Goal: Task Accomplishment & Management: Manage account settings

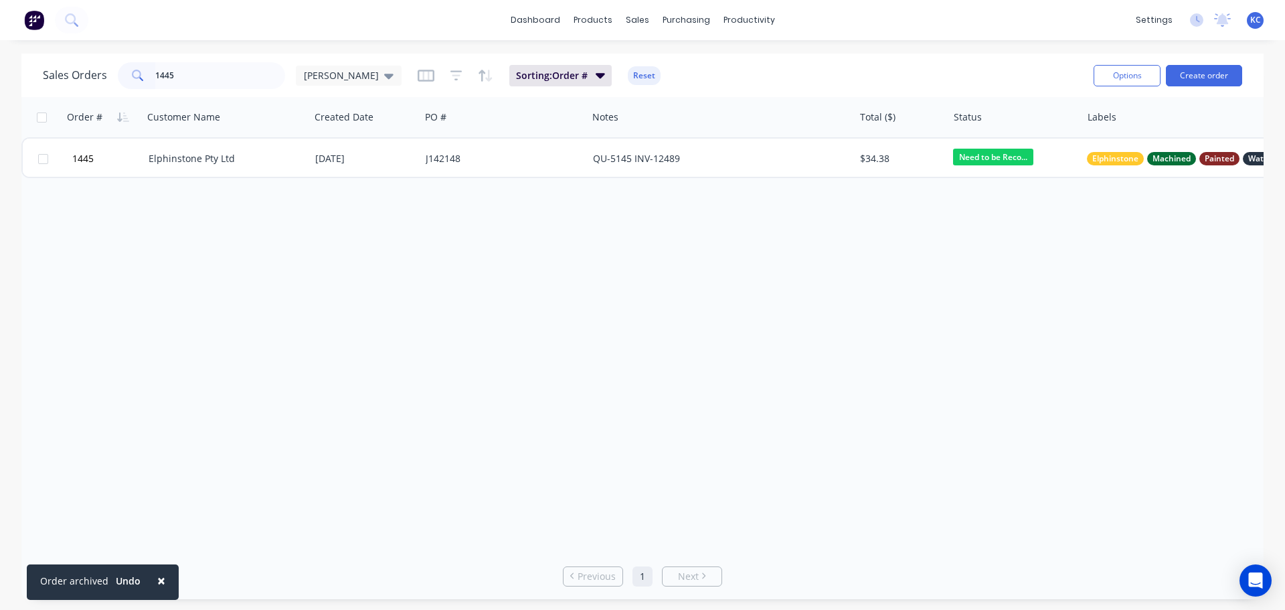
click at [108, 77] on div "Sales Orders 1445 [PERSON_NAME]" at bounding box center [222, 75] width 359 height 27
type input "1578"
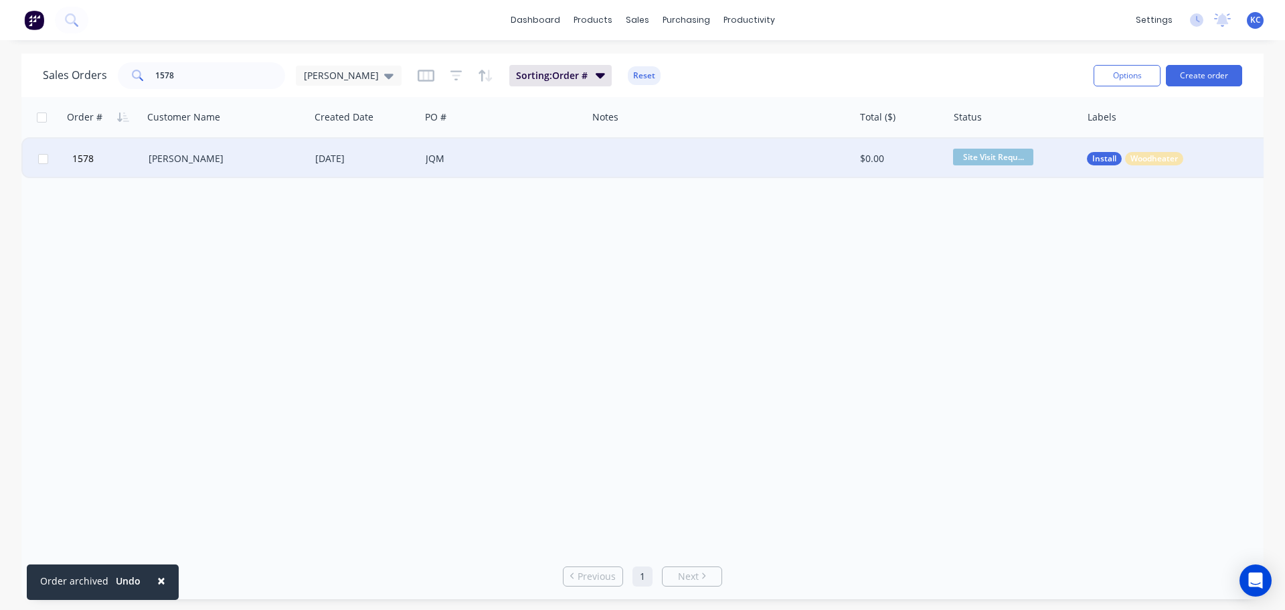
click at [204, 165] on div "[PERSON_NAME]" at bounding box center [226, 159] width 167 height 40
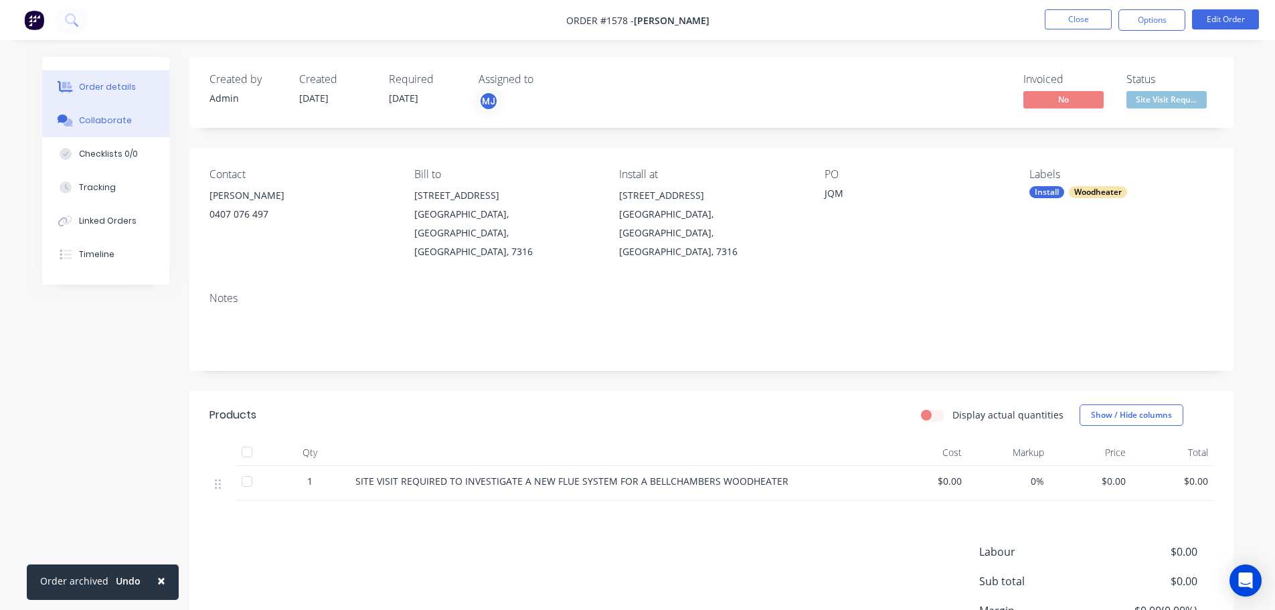
click at [103, 118] on div "Collaborate" at bounding box center [105, 120] width 53 height 12
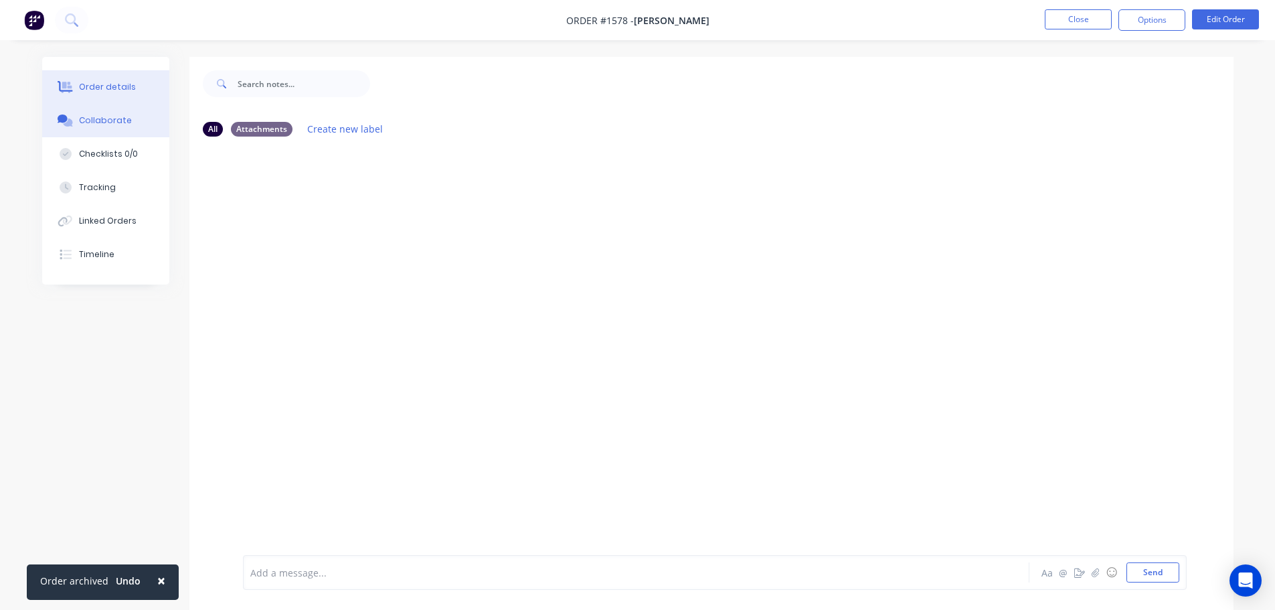
click at [103, 87] on div "Order details" at bounding box center [107, 87] width 57 height 12
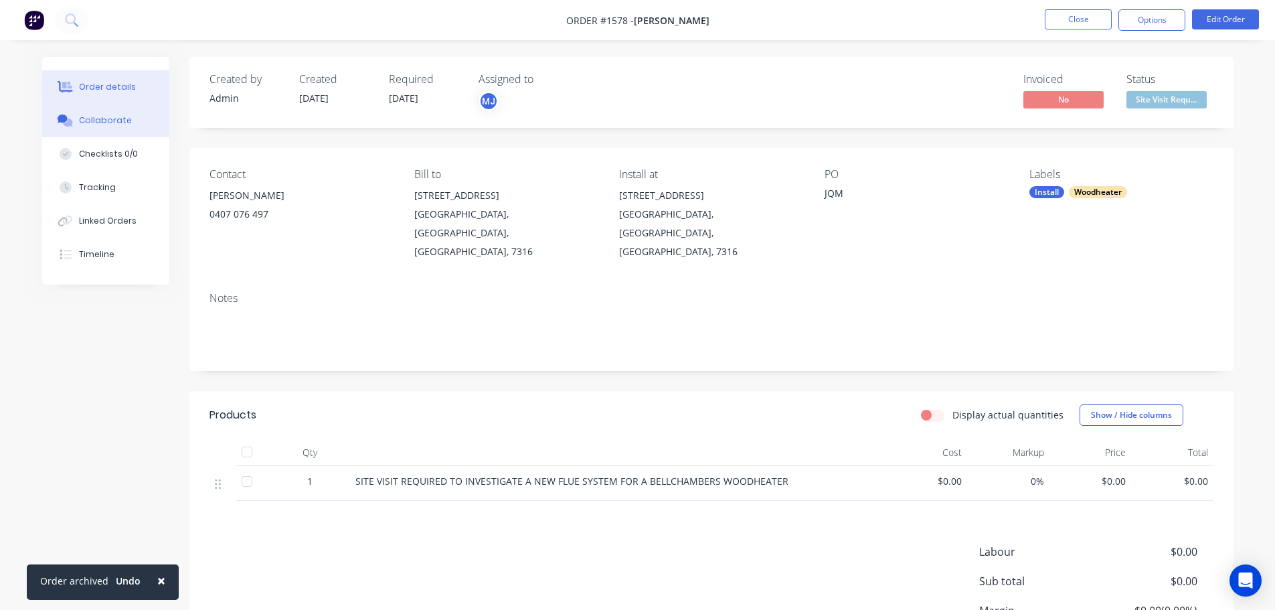
click at [135, 115] on button "Collaborate" at bounding box center [105, 120] width 127 height 33
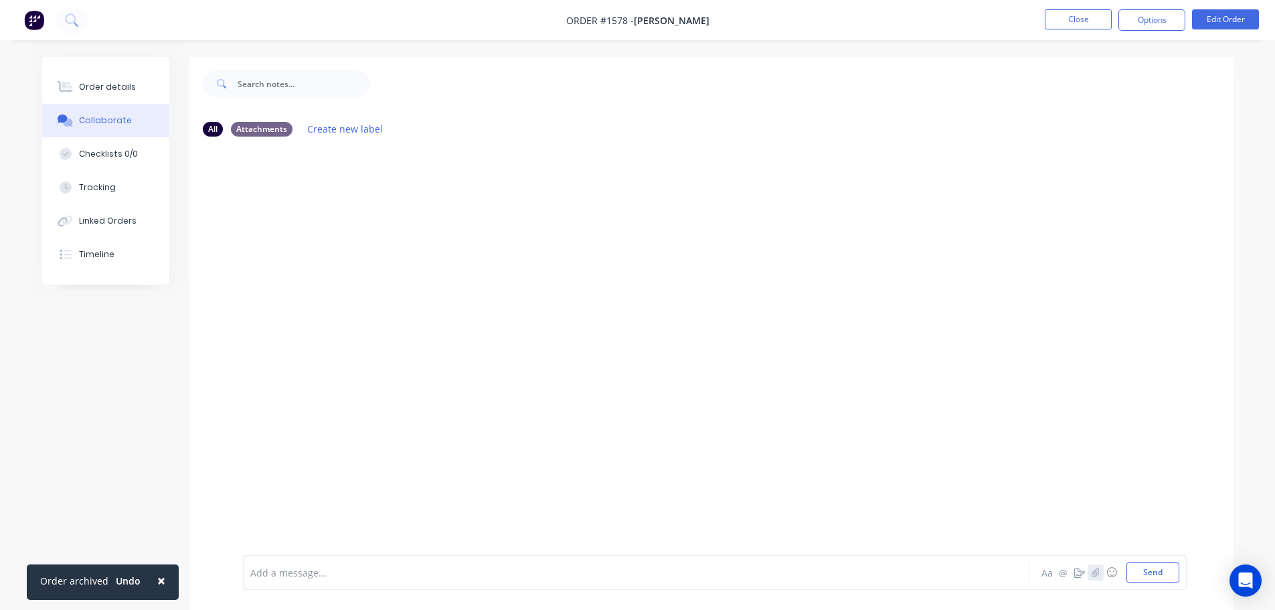
click at [1093, 574] on icon "button" at bounding box center [1095, 571] width 8 height 9
click at [1166, 570] on button "Send" at bounding box center [1152, 572] width 53 height 20
click at [1146, 15] on button "Options" at bounding box center [1151, 19] width 67 height 21
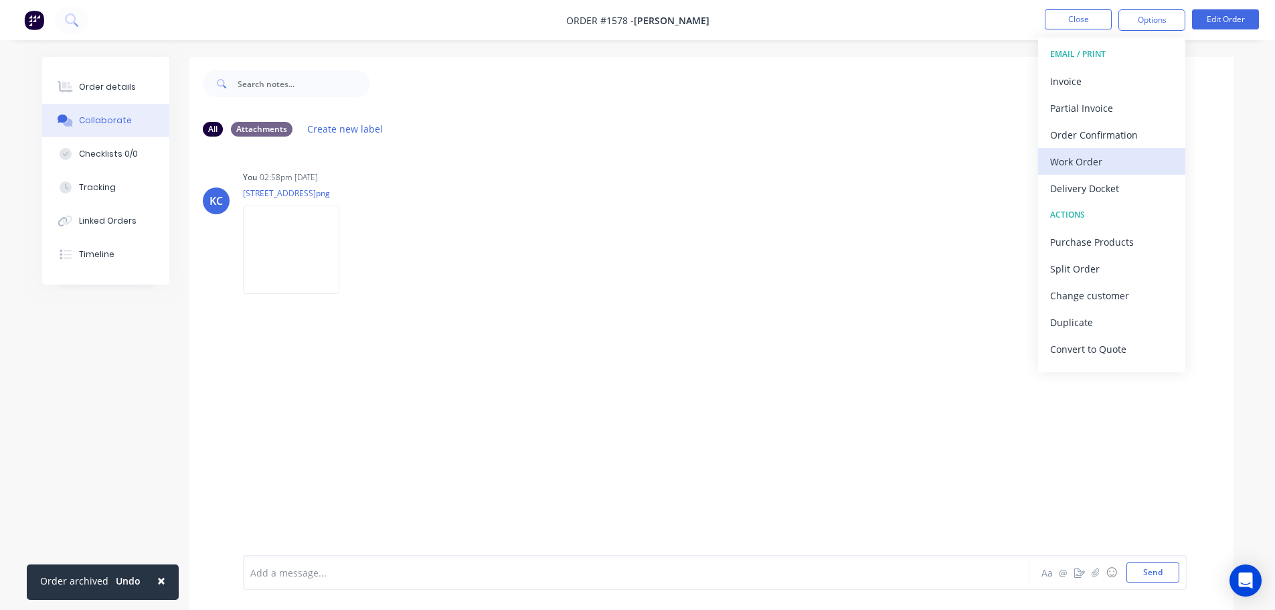
click at [1091, 154] on div "Work Order" at bounding box center [1111, 161] width 123 height 19
click at [1083, 156] on div "Custom" at bounding box center [1111, 161] width 123 height 19
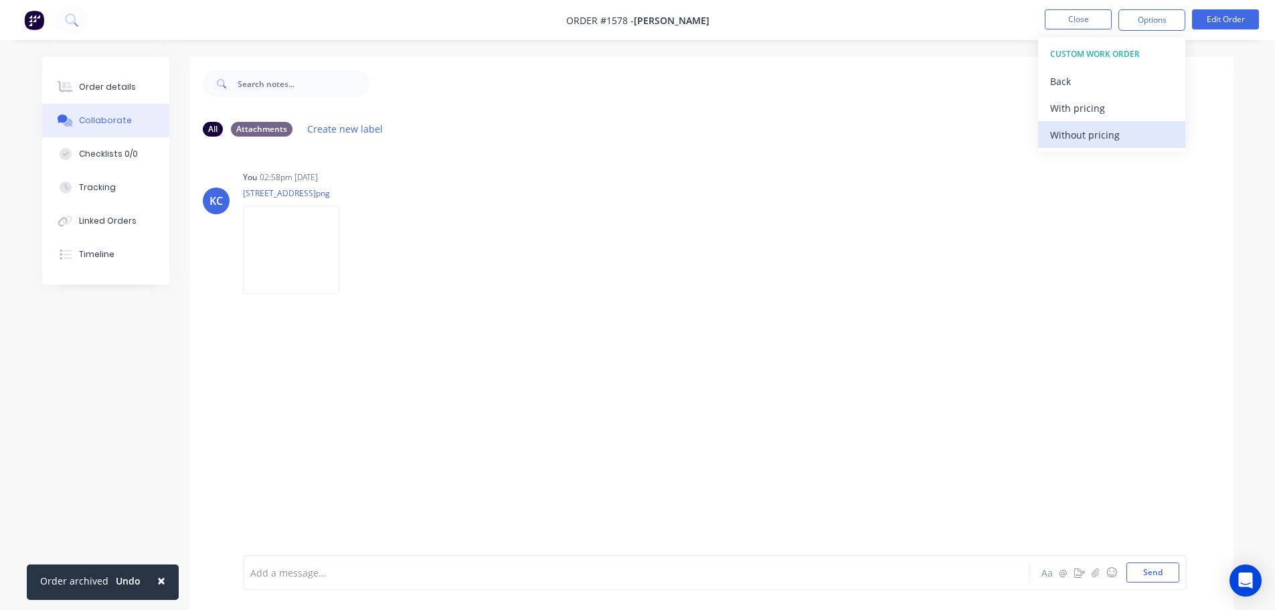
click at [1080, 139] on div "Without pricing" at bounding box center [1111, 134] width 123 height 19
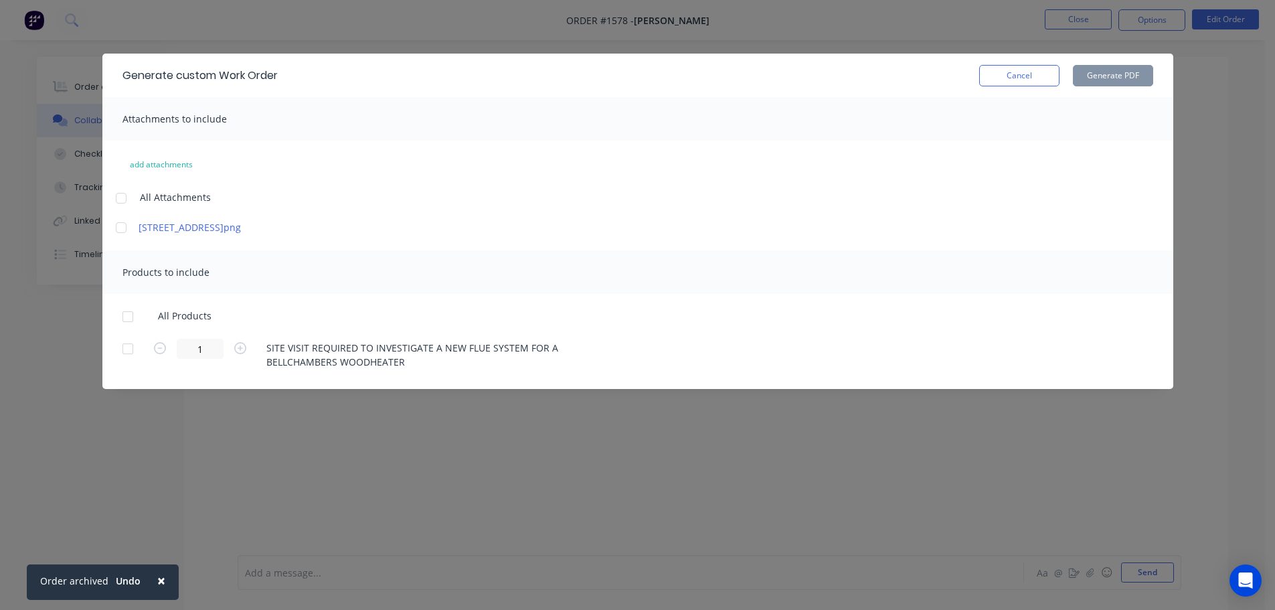
click at [116, 199] on div at bounding box center [121, 198] width 27 height 27
click at [122, 318] on div at bounding box center [127, 316] width 27 height 27
click at [1095, 78] on button "Generate PDF" at bounding box center [1113, 75] width 80 height 21
click at [1042, 74] on button "Cancel" at bounding box center [1019, 75] width 80 height 21
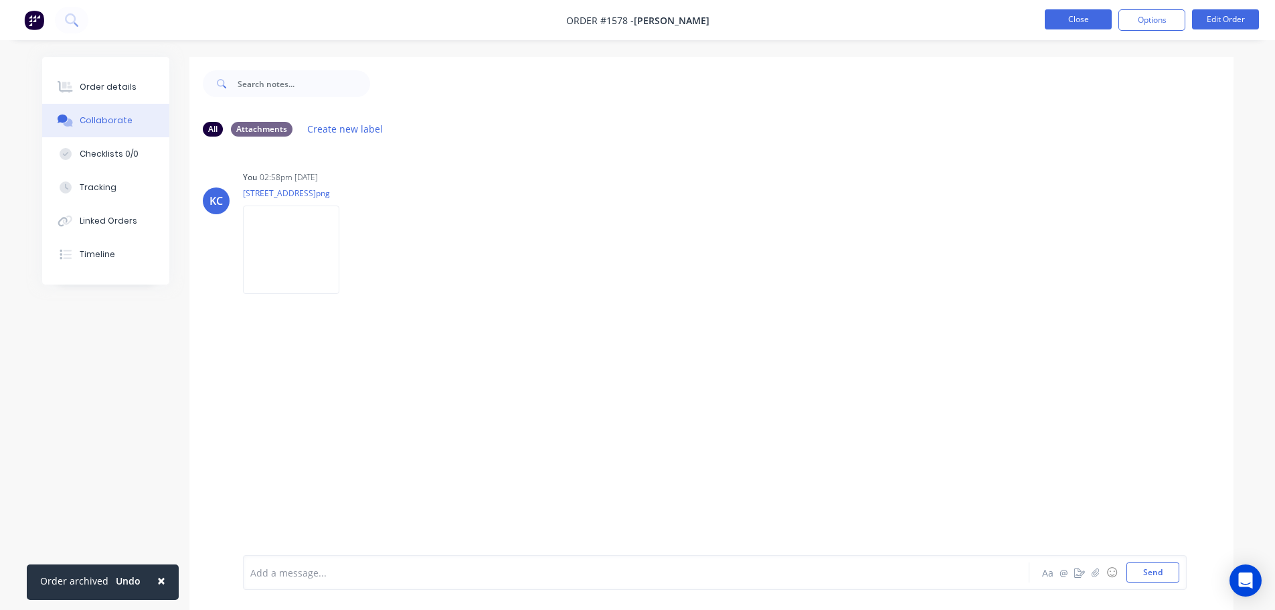
click at [1066, 19] on button "Close" at bounding box center [1077, 19] width 67 height 20
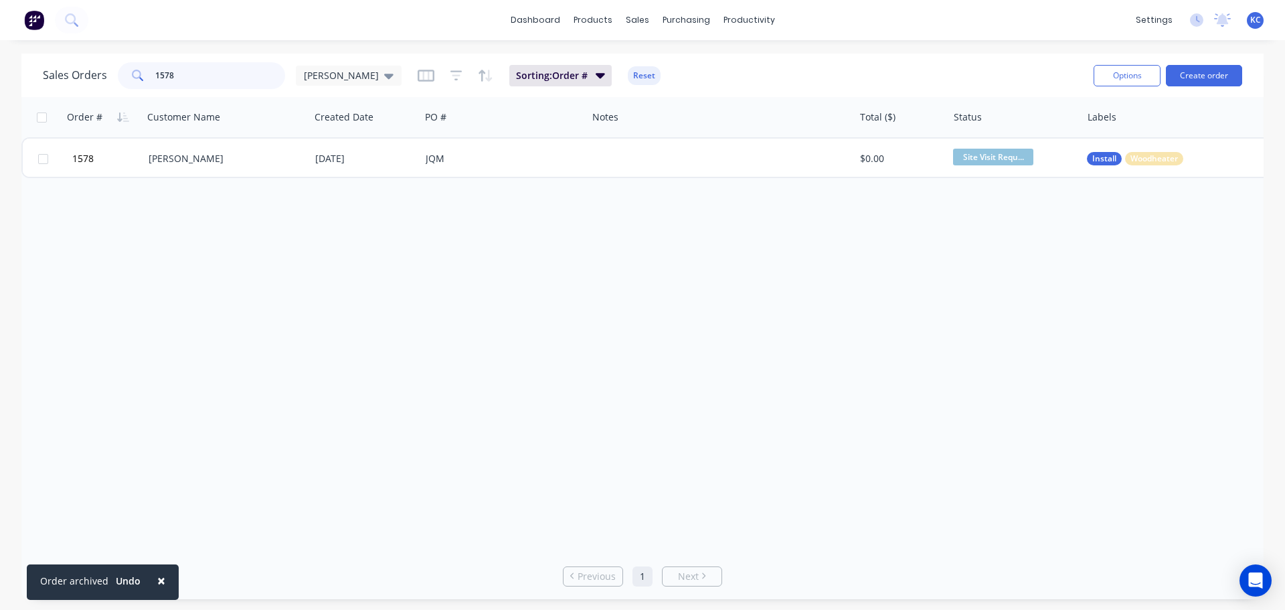
drag, startPoint x: 42, startPoint y: 70, endPoint x: 0, endPoint y: 64, distance: 42.6
click at [0, 66] on div "Sales Orders 1578 [PERSON_NAME] Sorting: Order # Reset Options Create order Ord…" at bounding box center [642, 326] width 1285 height 545
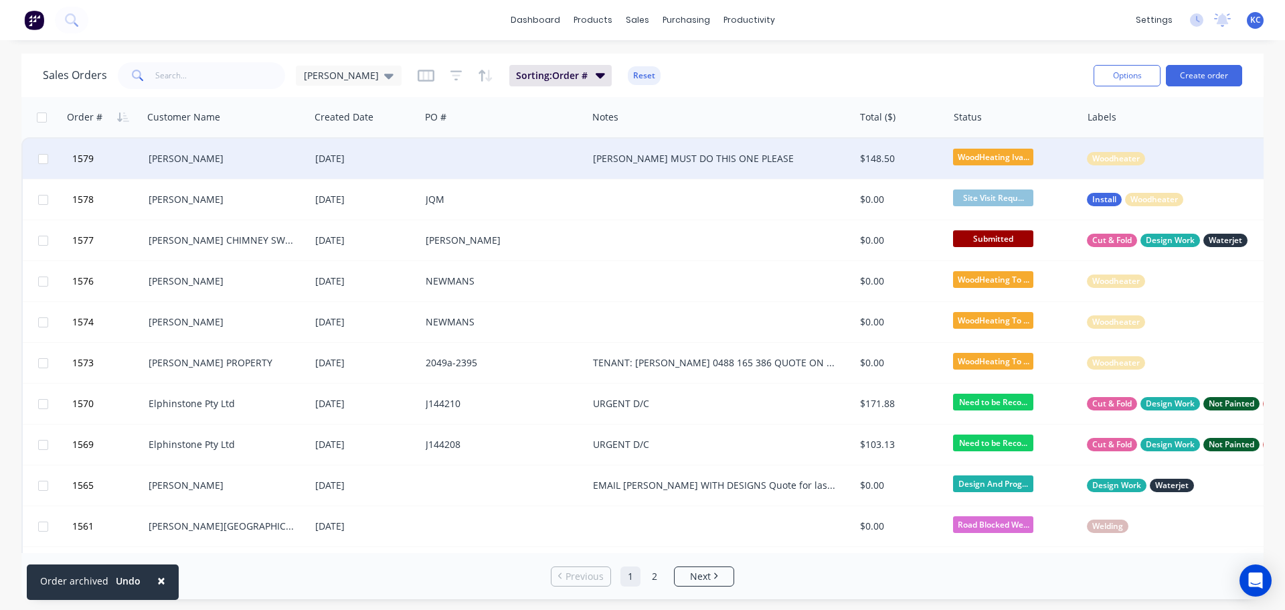
click at [198, 169] on div "[PERSON_NAME]" at bounding box center [226, 159] width 167 height 40
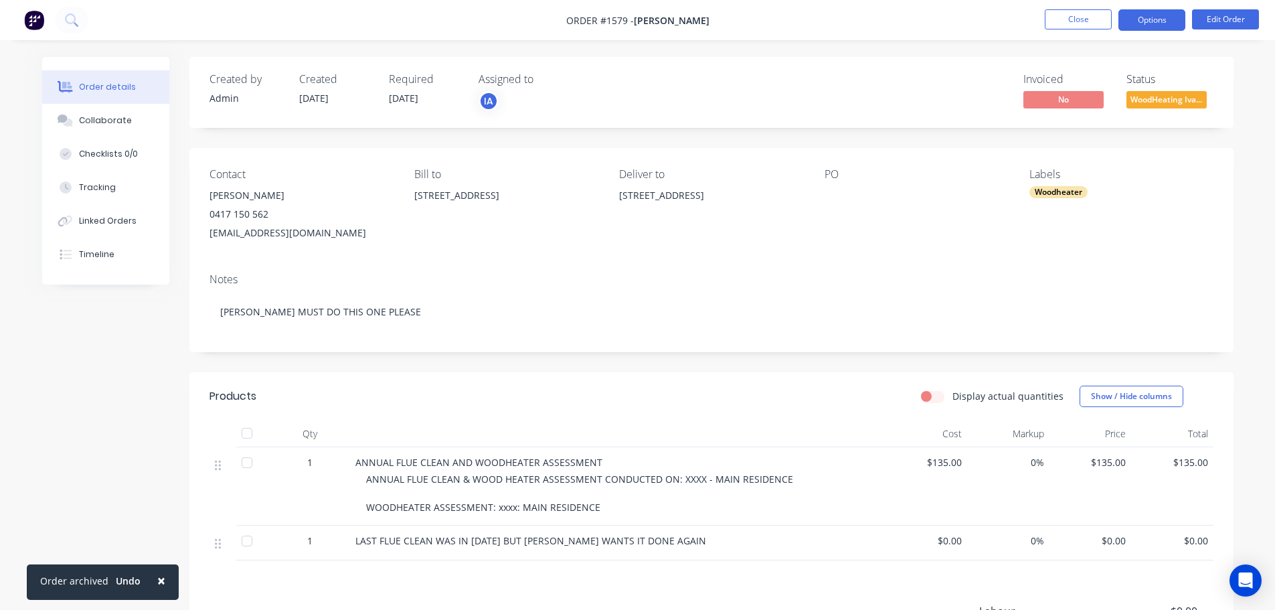
click at [1158, 20] on button "Options" at bounding box center [1151, 19] width 67 height 21
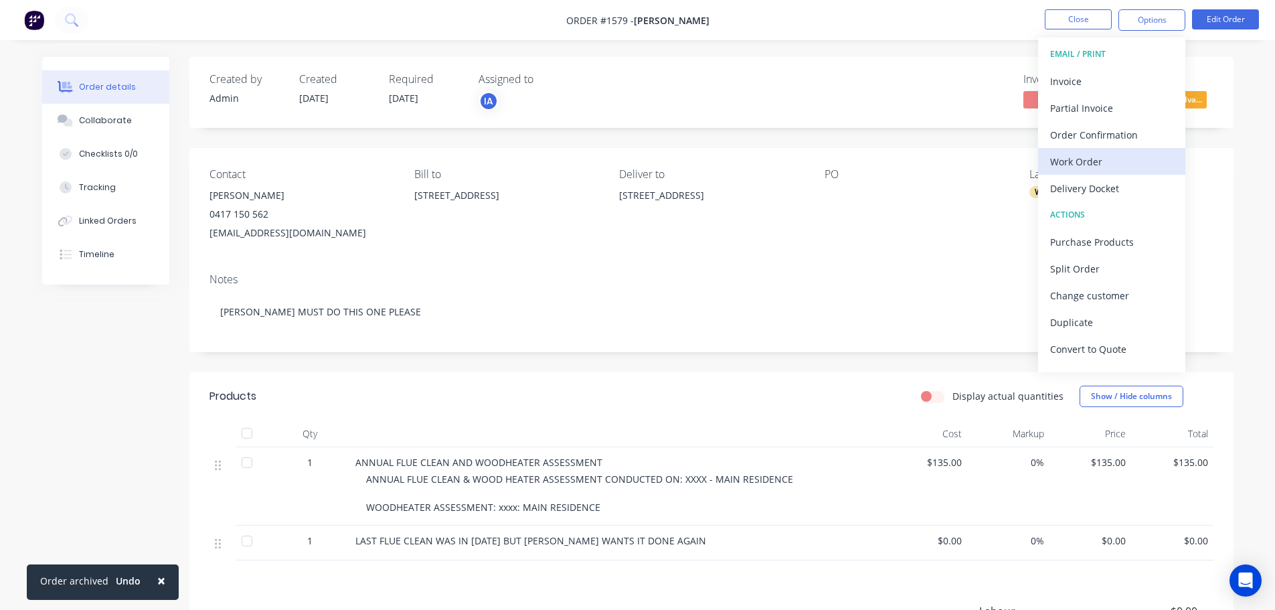
click at [1117, 157] on div "Work Order" at bounding box center [1111, 161] width 123 height 19
click at [1093, 163] on div "Custom" at bounding box center [1111, 161] width 123 height 19
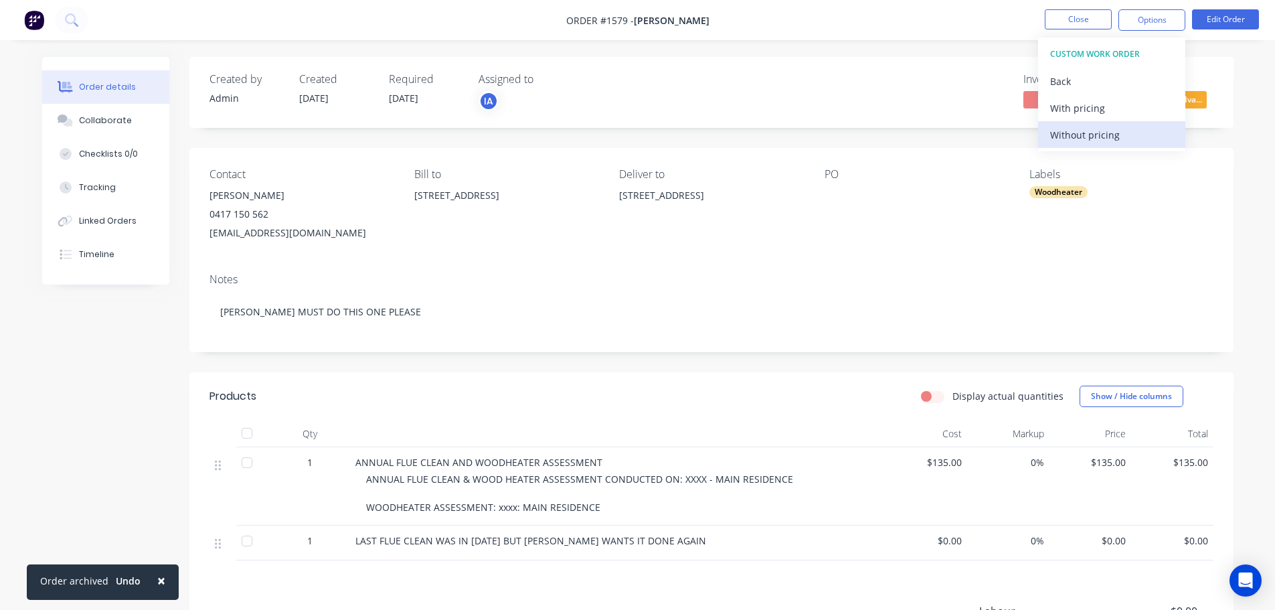
click at [1086, 128] on div "Without pricing" at bounding box center [1111, 134] width 123 height 19
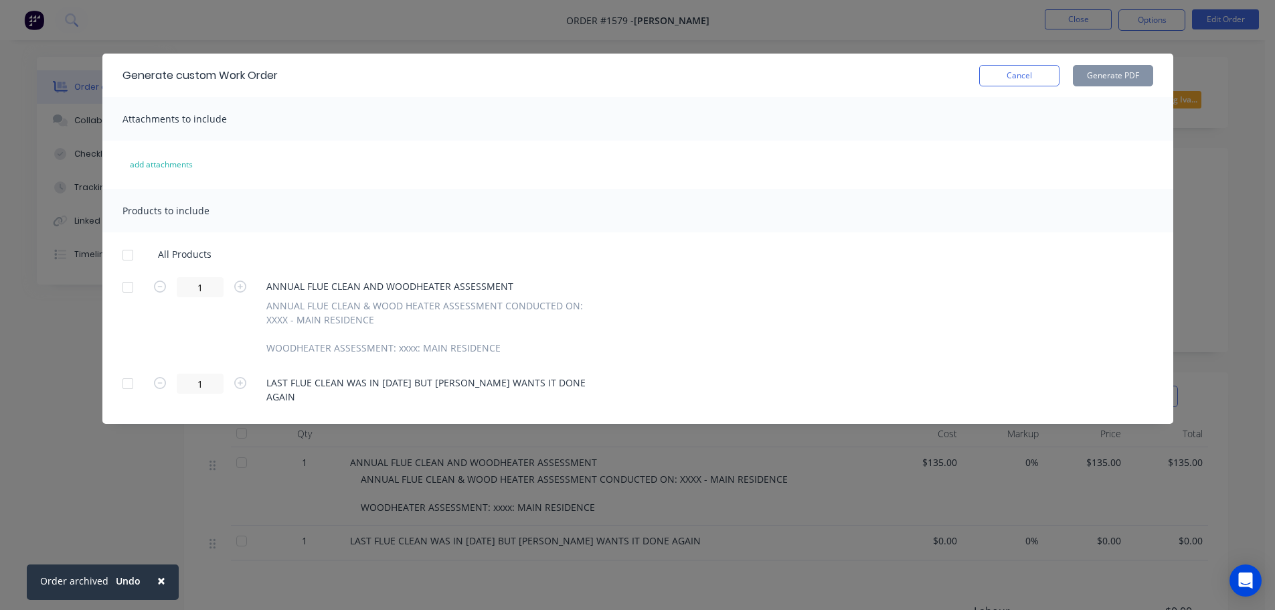
click at [130, 282] on div at bounding box center [127, 287] width 27 height 27
click at [131, 379] on div at bounding box center [127, 383] width 27 height 27
click at [1126, 80] on button "Generate PDF" at bounding box center [1113, 75] width 80 height 21
click at [1005, 85] on button "Cancel" at bounding box center [1019, 75] width 80 height 21
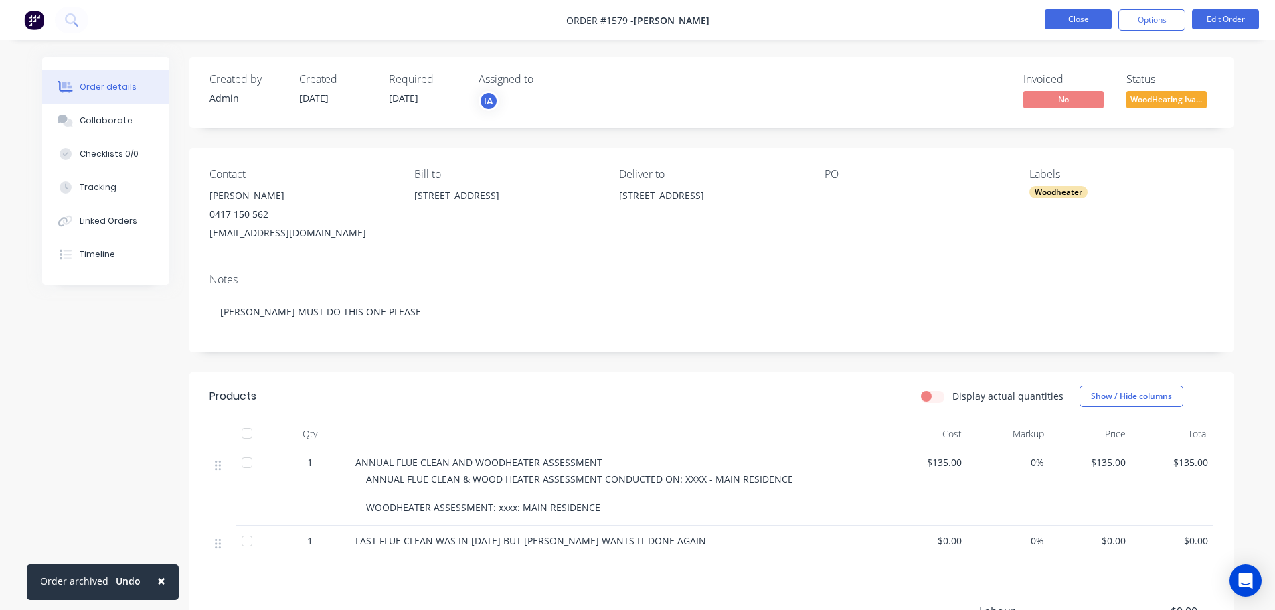
click at [1073, 21] on button "Close" at bounding box center [1077, 19] width 67 height 20
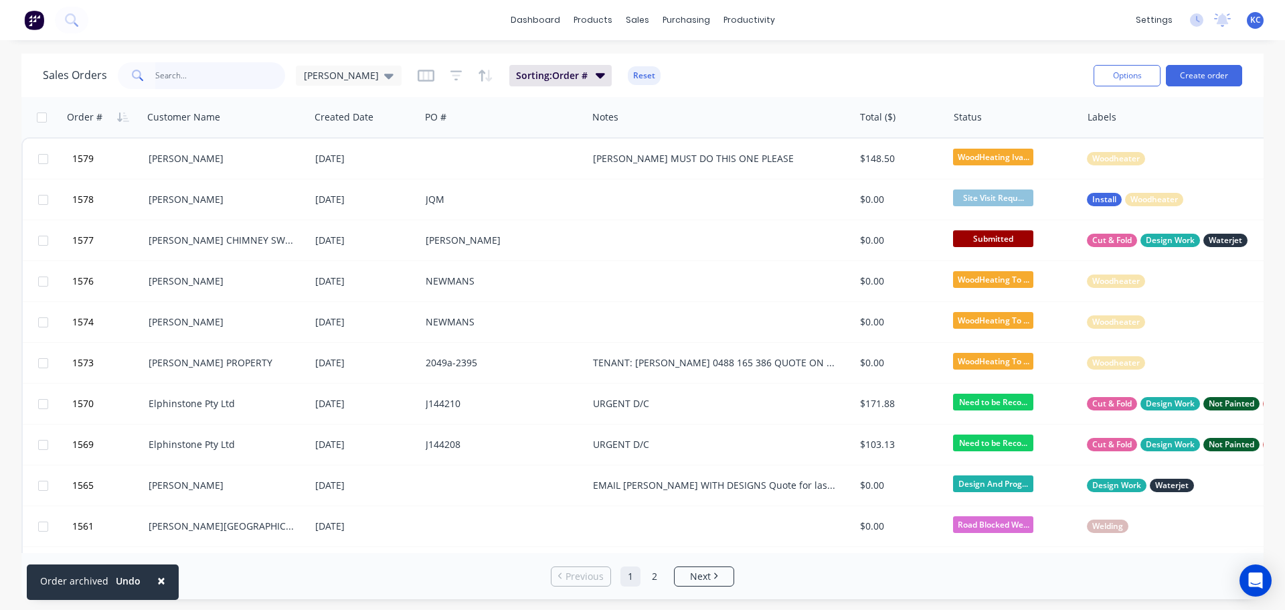
click at [217, 77] on input "text" at bounding box center [220, 75] width 130 height 27
type input "698"
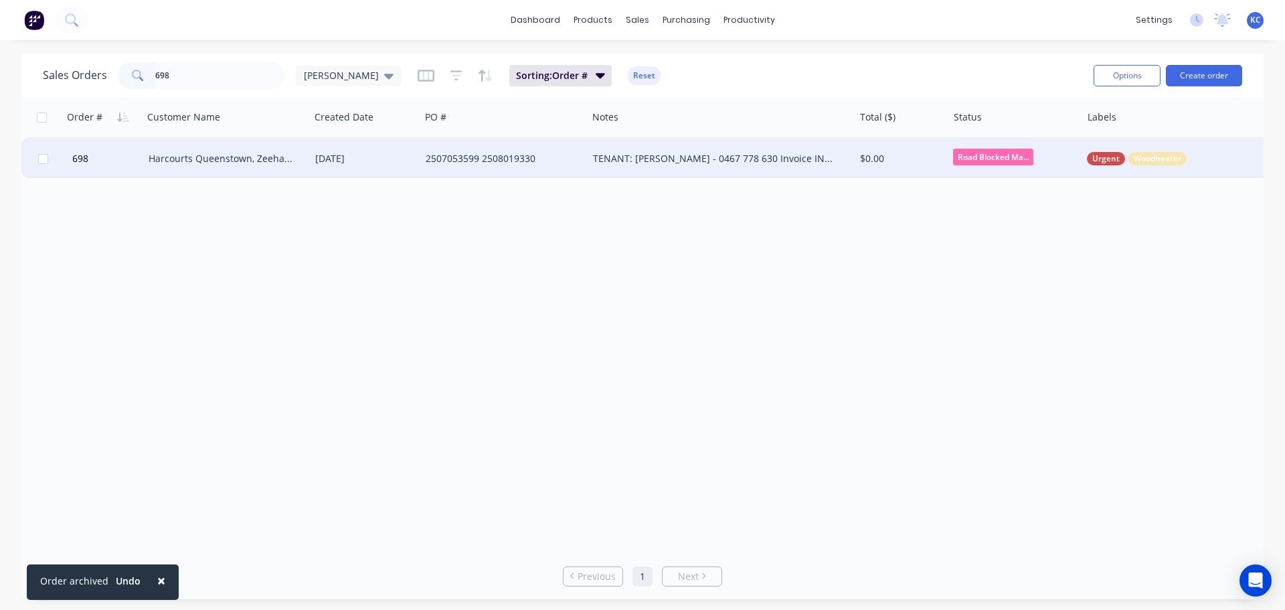
click at [223, 155] on div "Harcourts Queenstown, Zeehan & [PERSON_NAME]" at bounding box center [223, 158] width 149 height 13
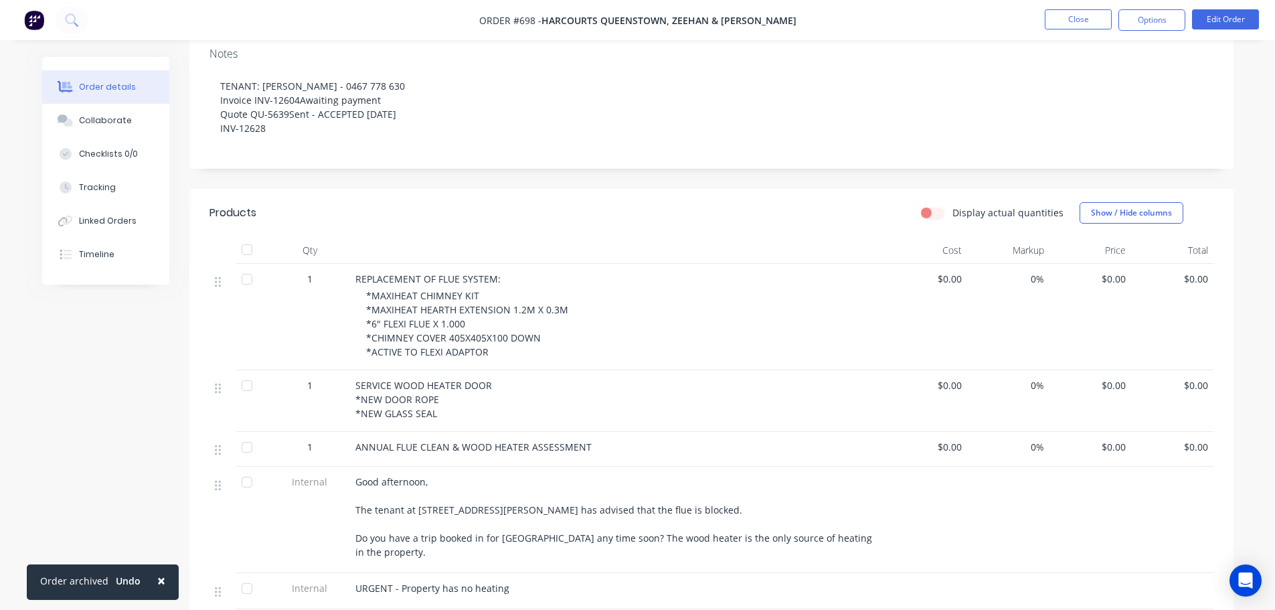
scroll to position [276, 0]
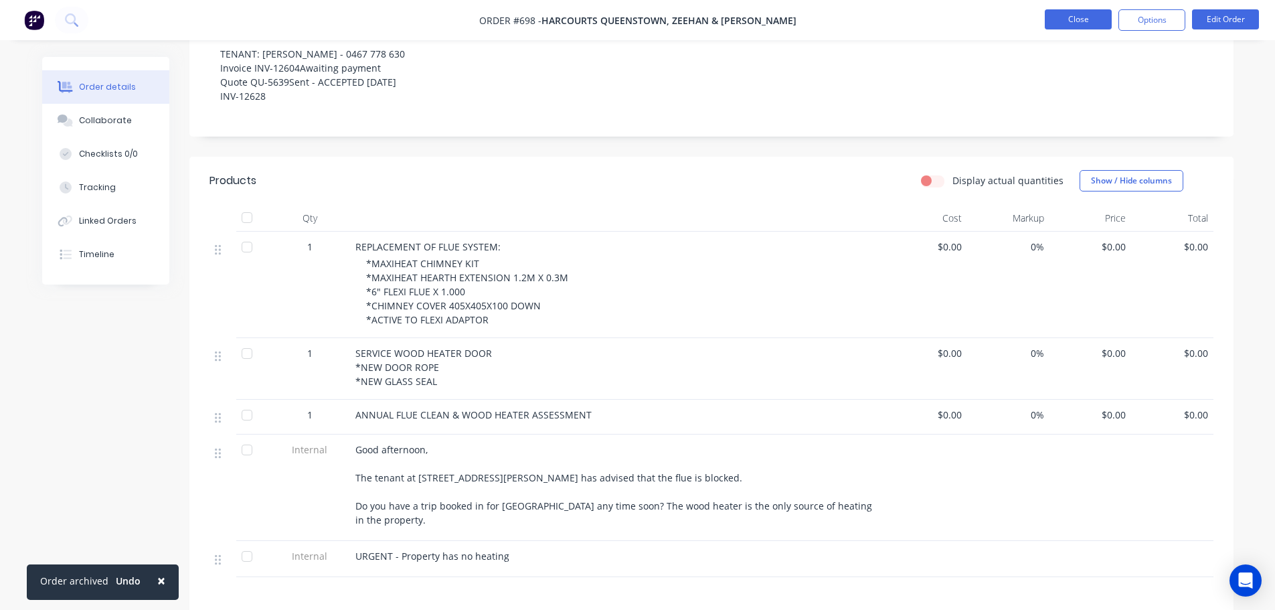
click at [1055, 28] on button "Close" at bounding box center [1077, 19] width 67 height 20
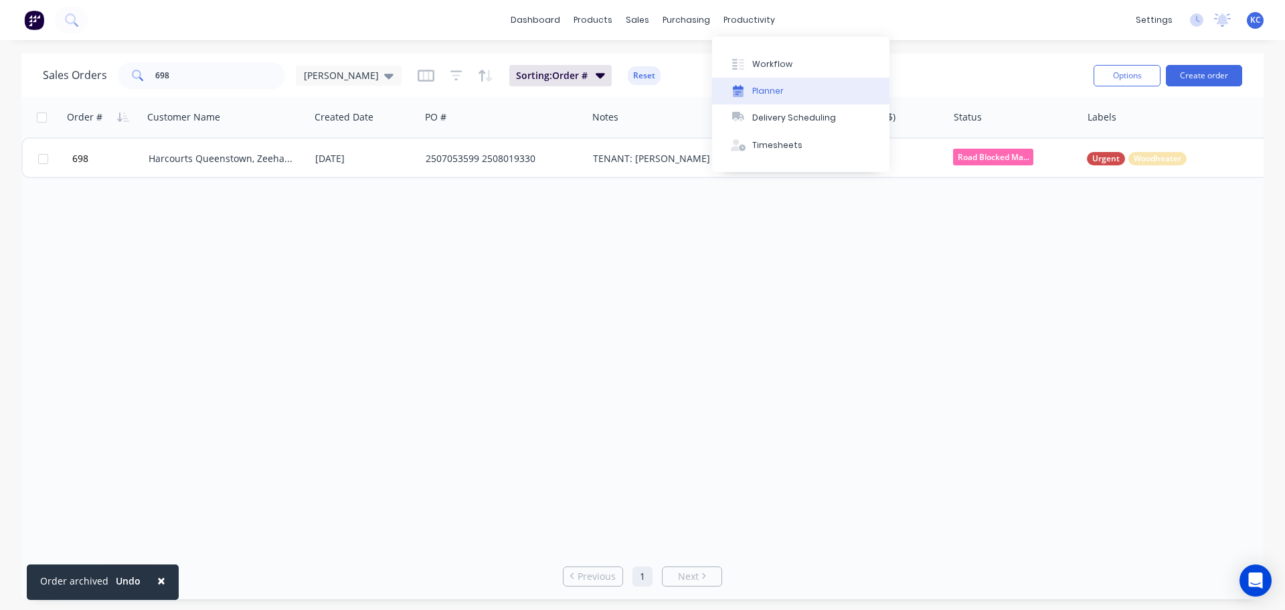
click at [764, 90] on div "Planner" at bounding box center [767, 91] width 31 height 12
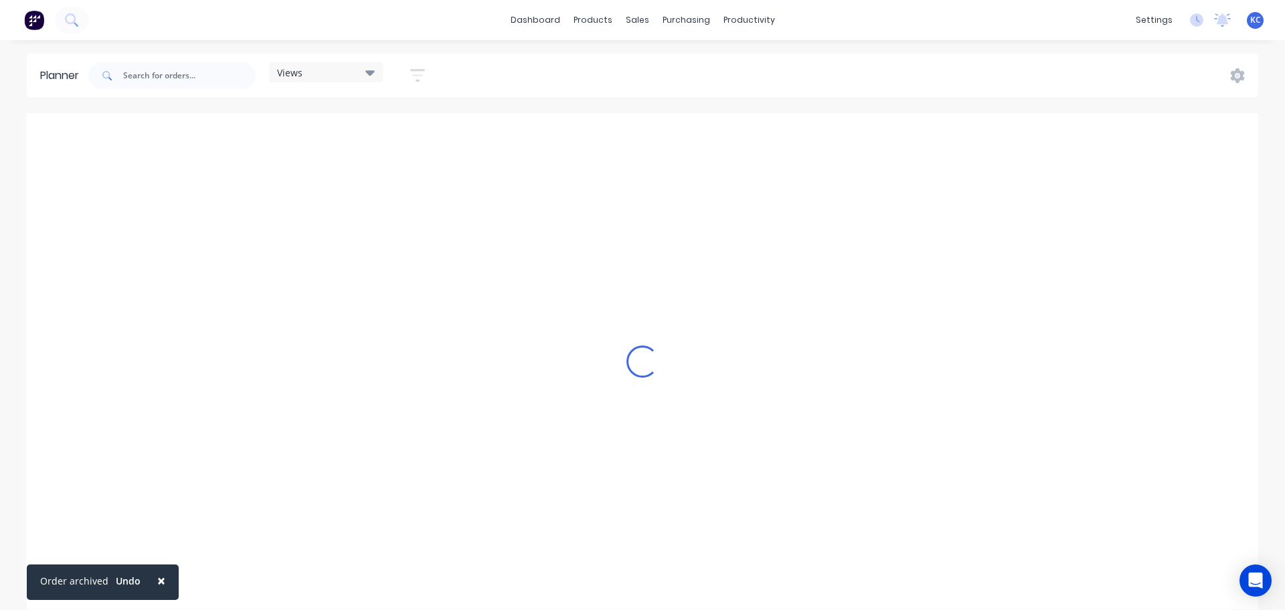
scroll to position [0, 934]
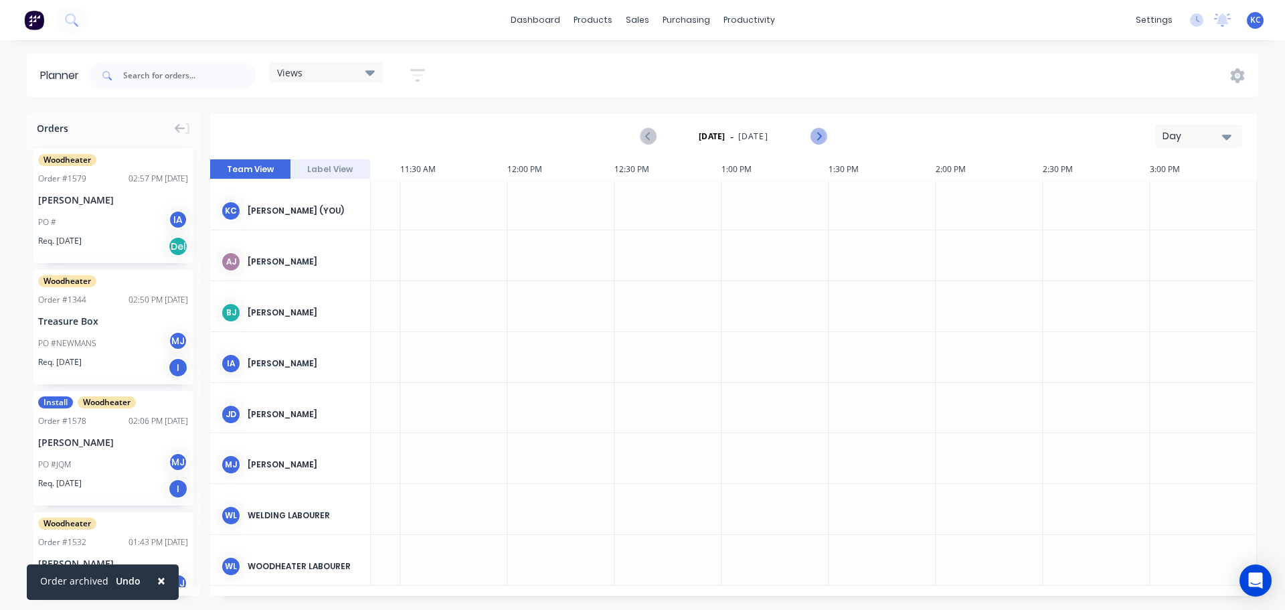
click at [814, 135] on icon "Next page" at bounding box center [818, 136] width 16 height 16
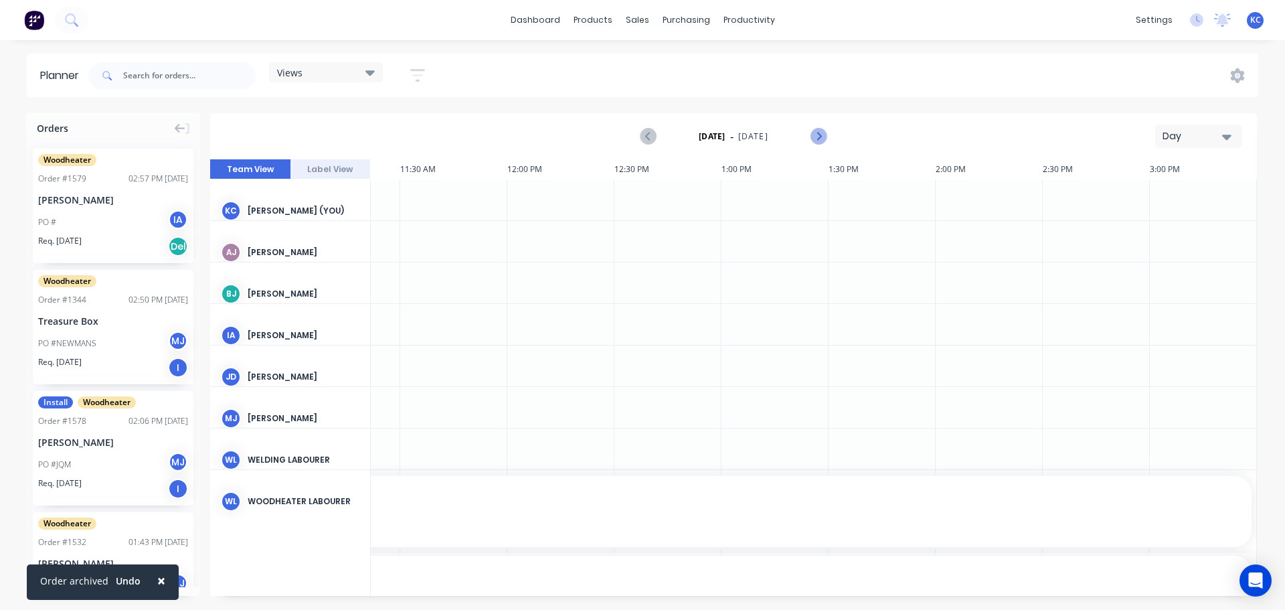
scroll to position [0, 939]
click at [1226, 142] on icon "button" at bounding box center [1226, 136] width 9 height 15
click at [1196, 191] on div "Week" at bounding box center [1174, 198] width 132 height 27
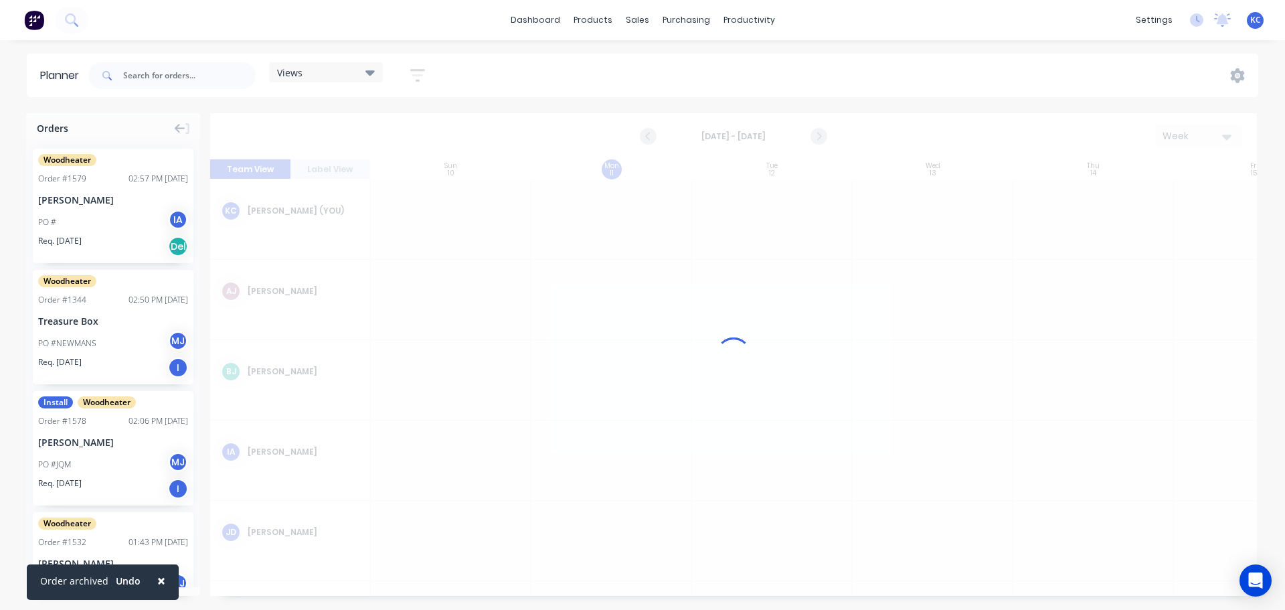
scroll to position [0, 1]
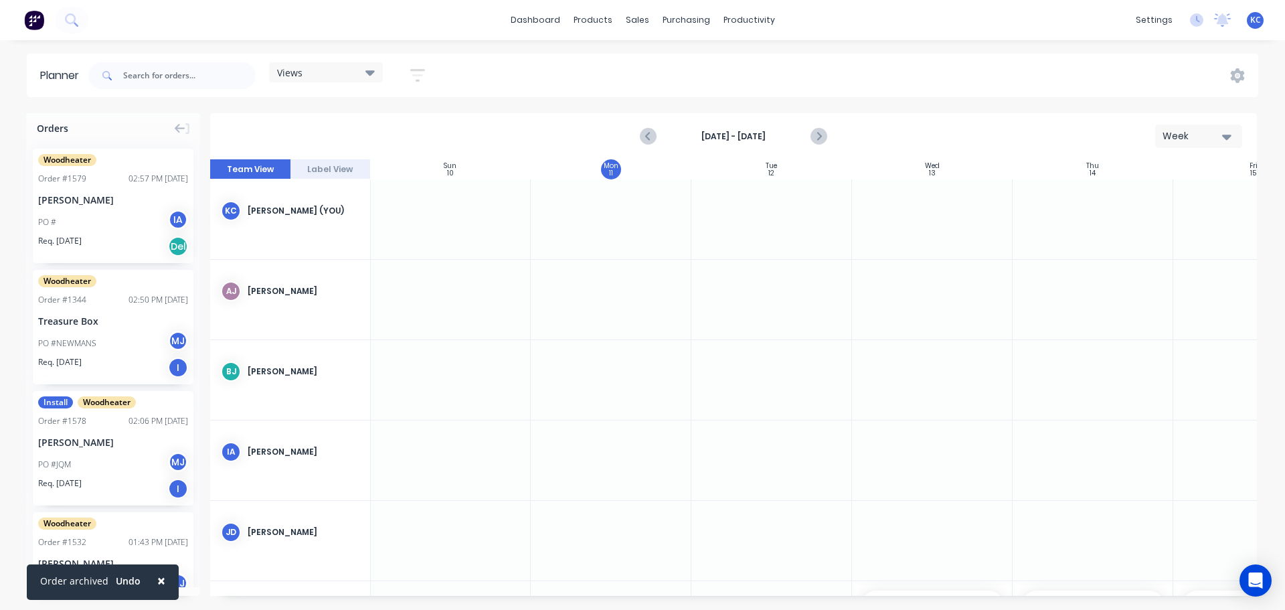
click at [361, 73] on div "Views" at bounding box center [326, 72] width 98 height 12
click at [324, 223] on button "Woodheater" at bounding box center [350, 224] width 143 height 15
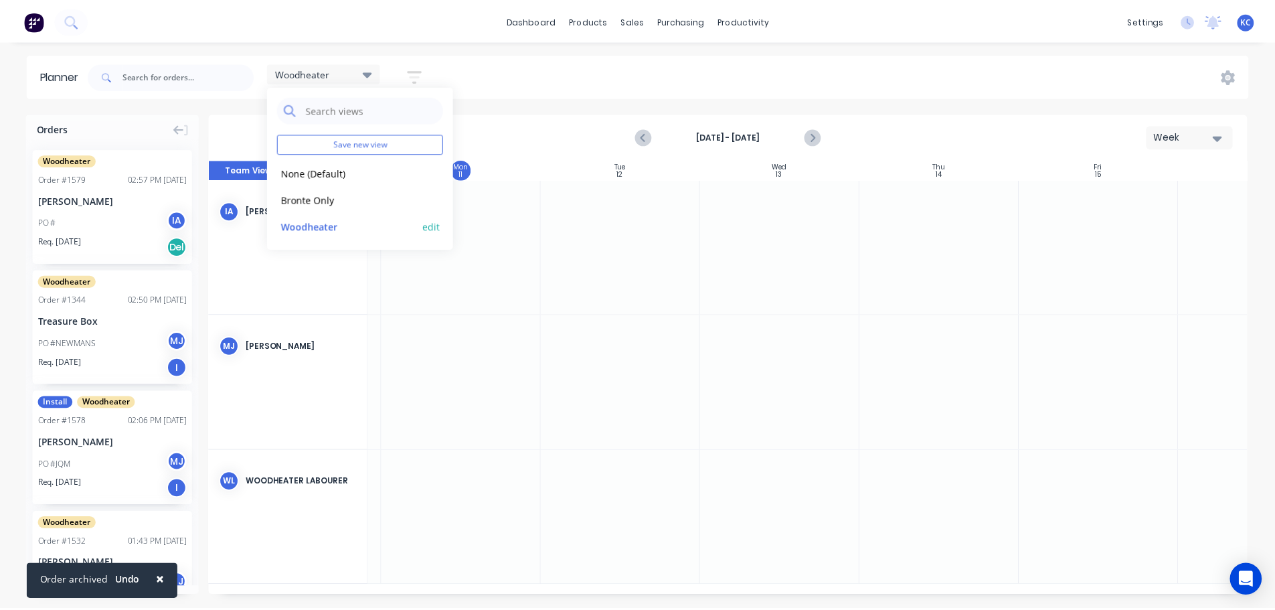
scroll to position [0, 161]
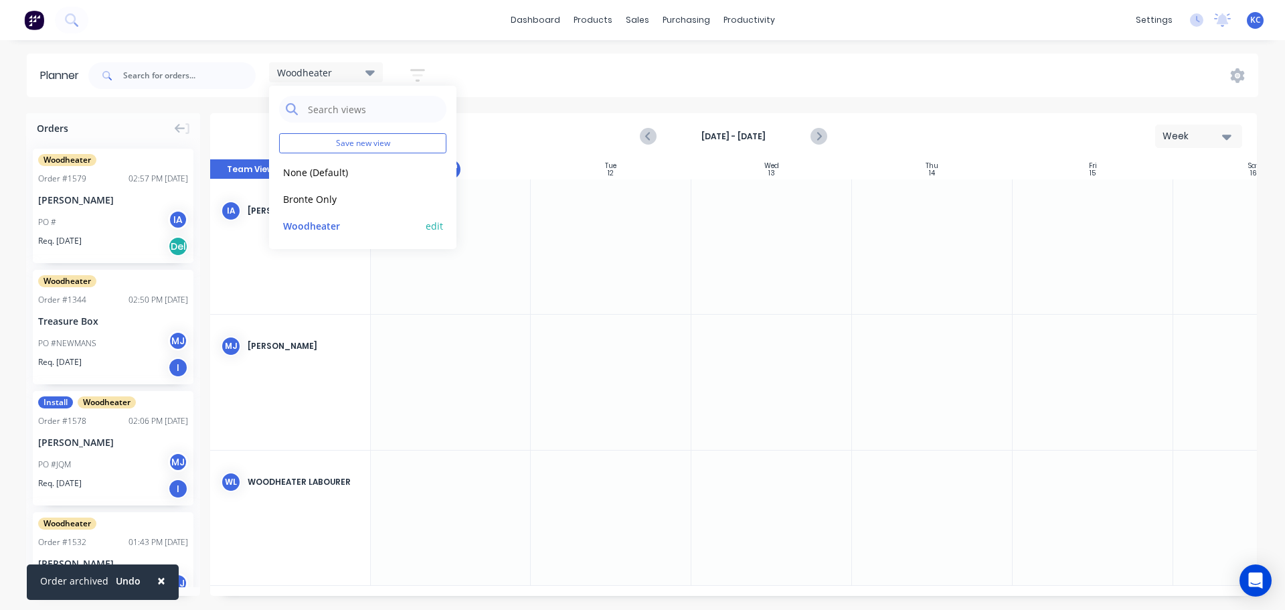
click at [432, 221] on button "edit" at bounding box center [434, 225] width 17 height 14
click at [495, 138] on label "Set as your default view" at bounding box center [548, 139] width 107 height 14
click at [479, 138] on input "Set as your default view" at bounding box center [481, 138] width 11 height 13
checkbox input "true"
click at [491, 168] on button "Update" at bounding box center [516, 168] width 80 height 23
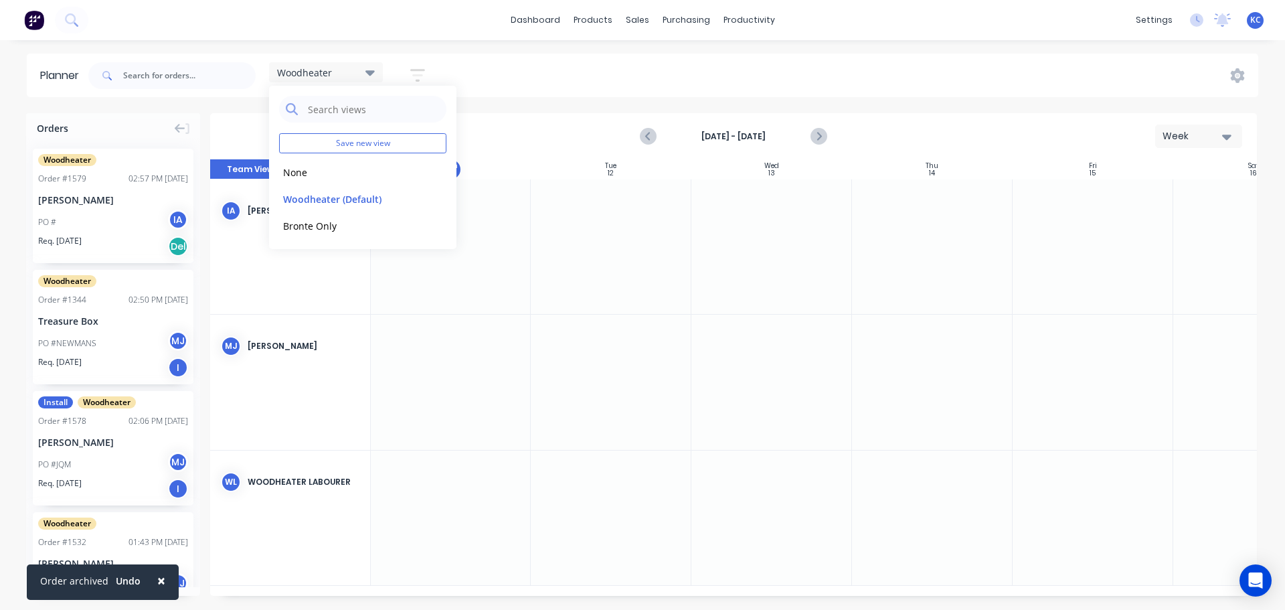
click at [628, 86] on div "Woodheater Save new view None edit Woodheater (Default) edit Bronte Only edit S…" at bounding box center [672, 76] width 1172 height 40
click at [825, 131] on icon "Next page" at bounding box center [818, 136] width 16 height 16
click at [648, 129] on icon "Previous page" at bounding box center [648, 136] width 16 height 16
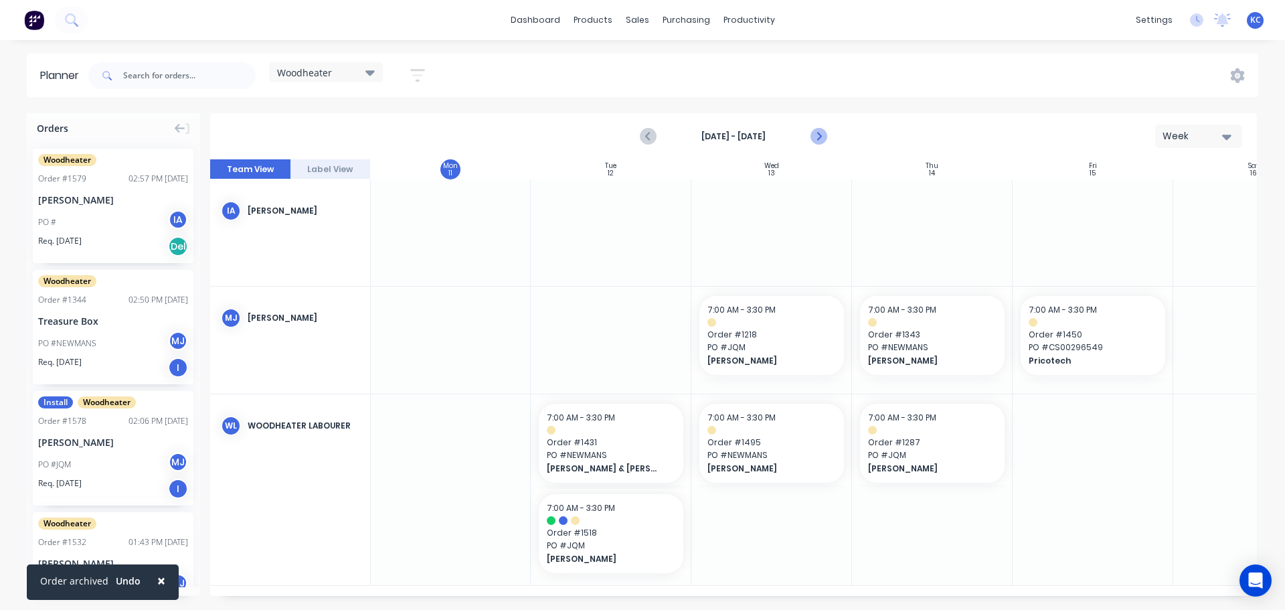
click at [816, 134] on icon "Next page" at bounding box center [818, 136] width 16 height 16
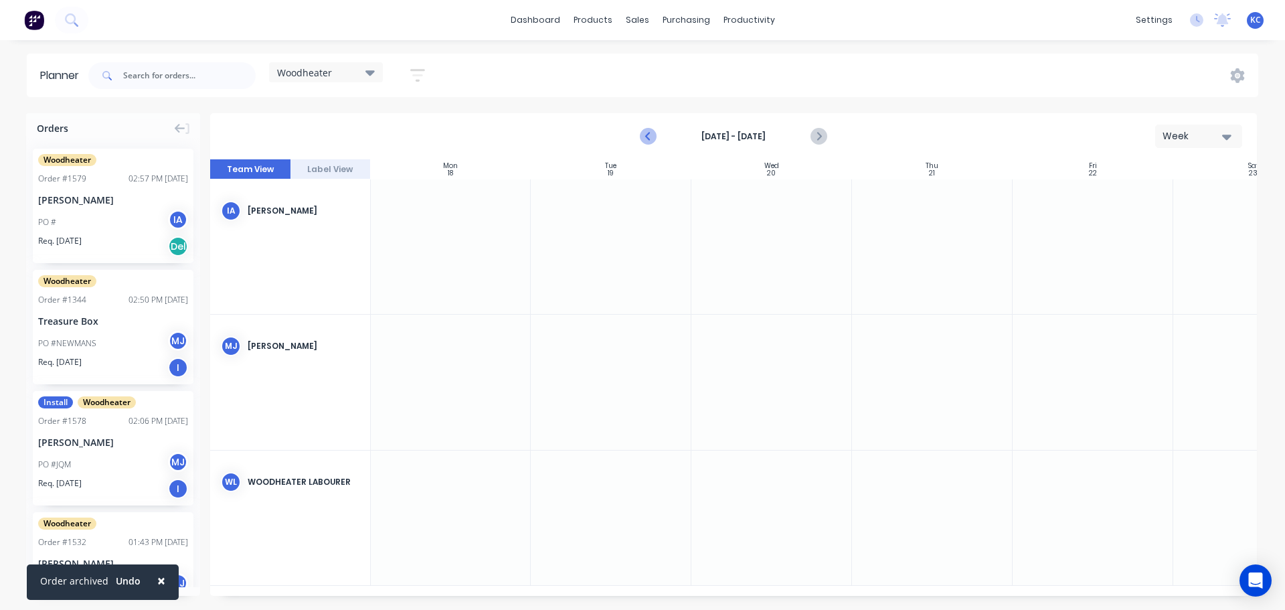
click at [649, 129] on icon "Previous page" at bounding box center [648, 136] width 16 height 16
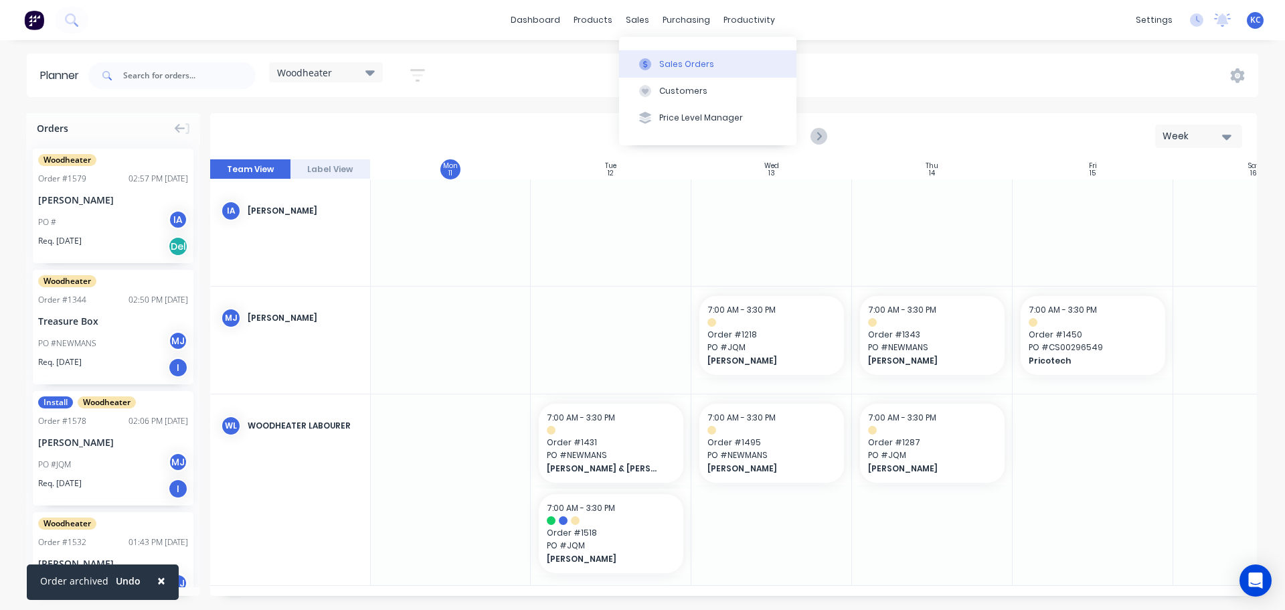
click at [672, 65] on div "Sales Orders" at bounding box center [686, 64] width 55 height 12
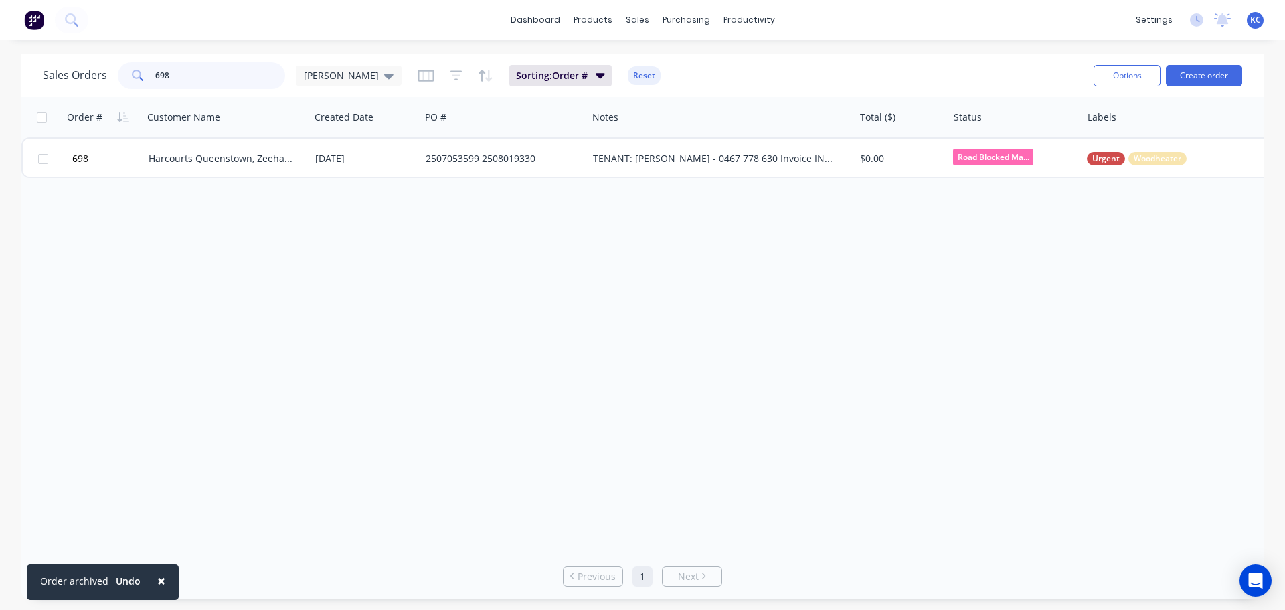
drag, startPoint x: 203, startPoint y: 82, endPoint x: 53, endPoint y: 96, distance: 150.5
click at [86, 90] on div "Sales Orders 698 [PERSON_NAME] Sorting: Order # Reset" at bounding box center [563, 75] width 1040 height 33
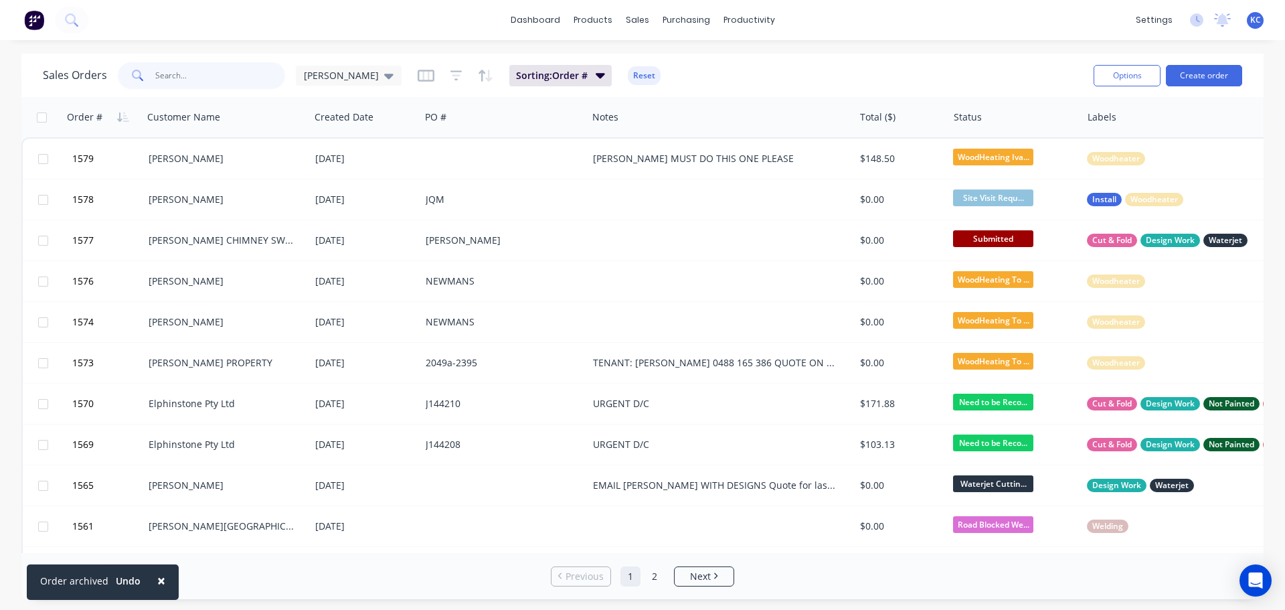
click at [175, 75] on input "text" at bounding box center [220, 75] width 130 height 27
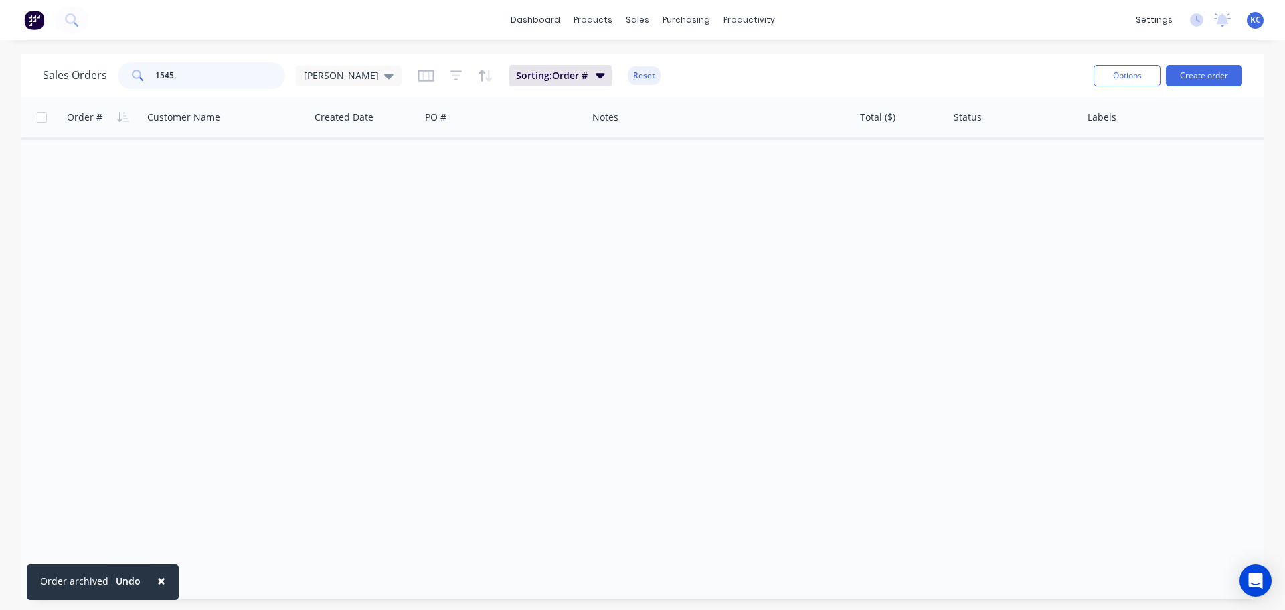
type input "1545"
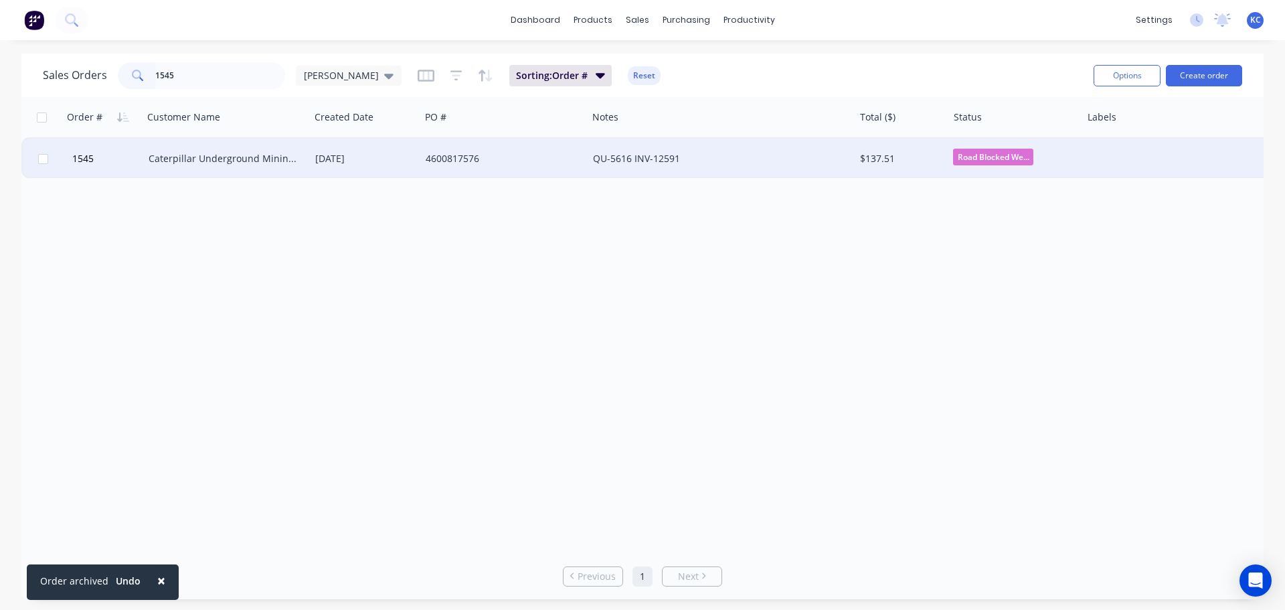
click at [201, 159] on div "Caterpillar Underground Mining Pty Ltd" at bounding box center [223, 158] width 149 height 13
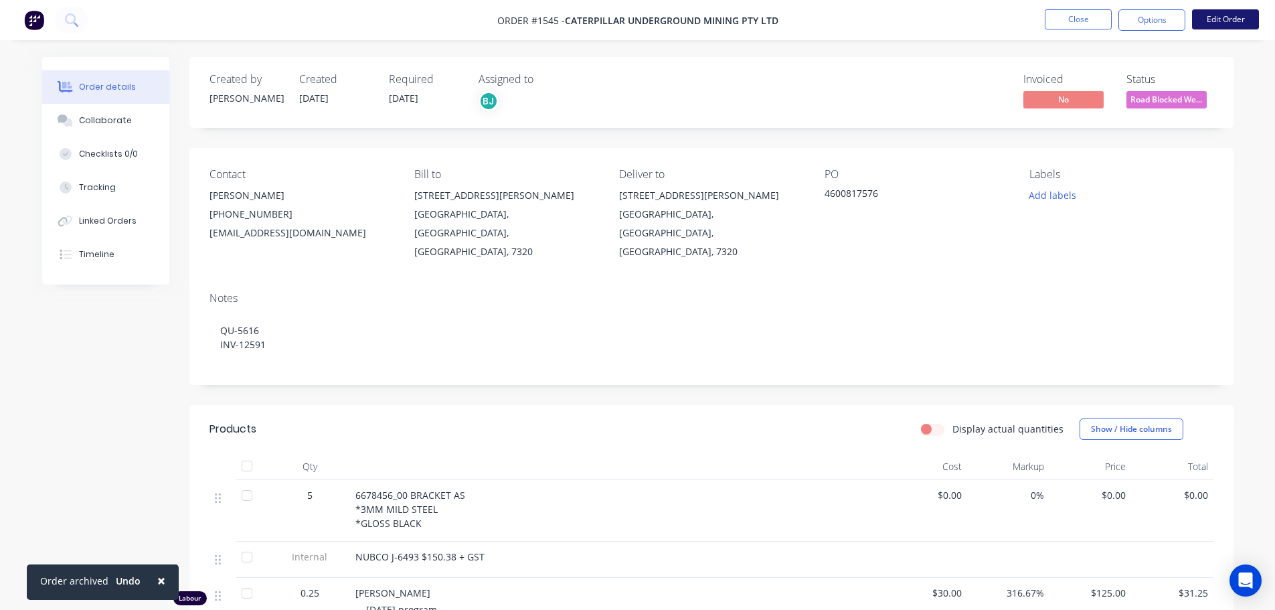
click at [1226, 24] on button "Edit Order" at bounding box center [1225, 19] width 67 height 20
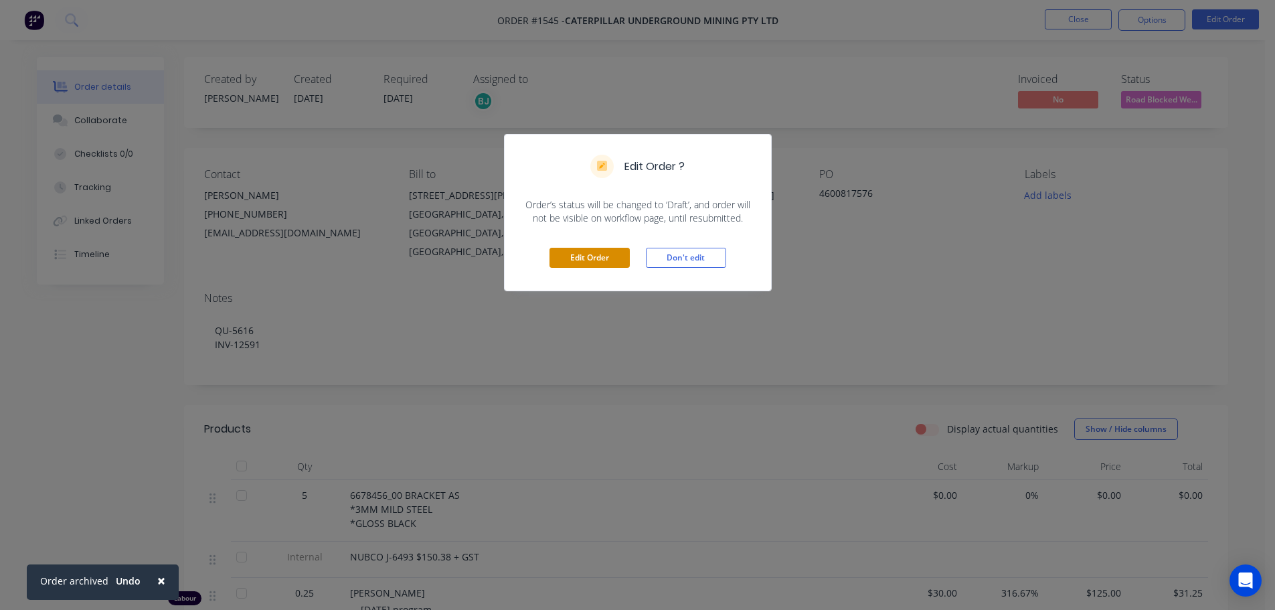
click at [604, 251] on button "Edit Order" at bounding box center [589, 258] width 80 height 20
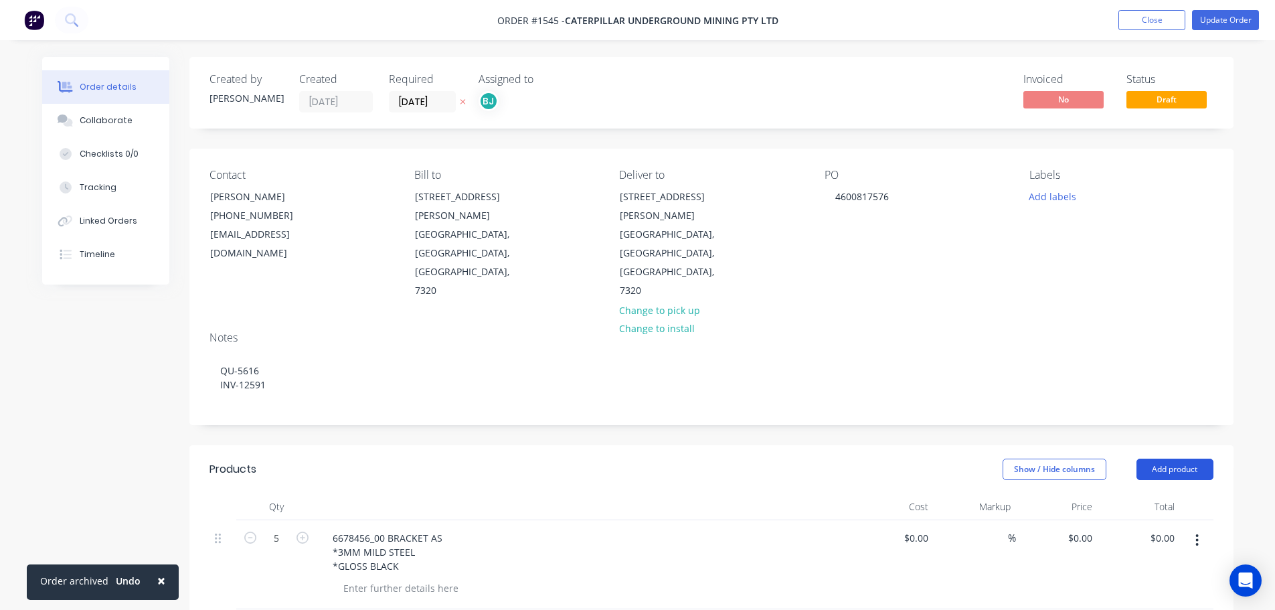
click at [1174, 458] on button "Add product" at bounding box center [1174, 468] width 77 height 21
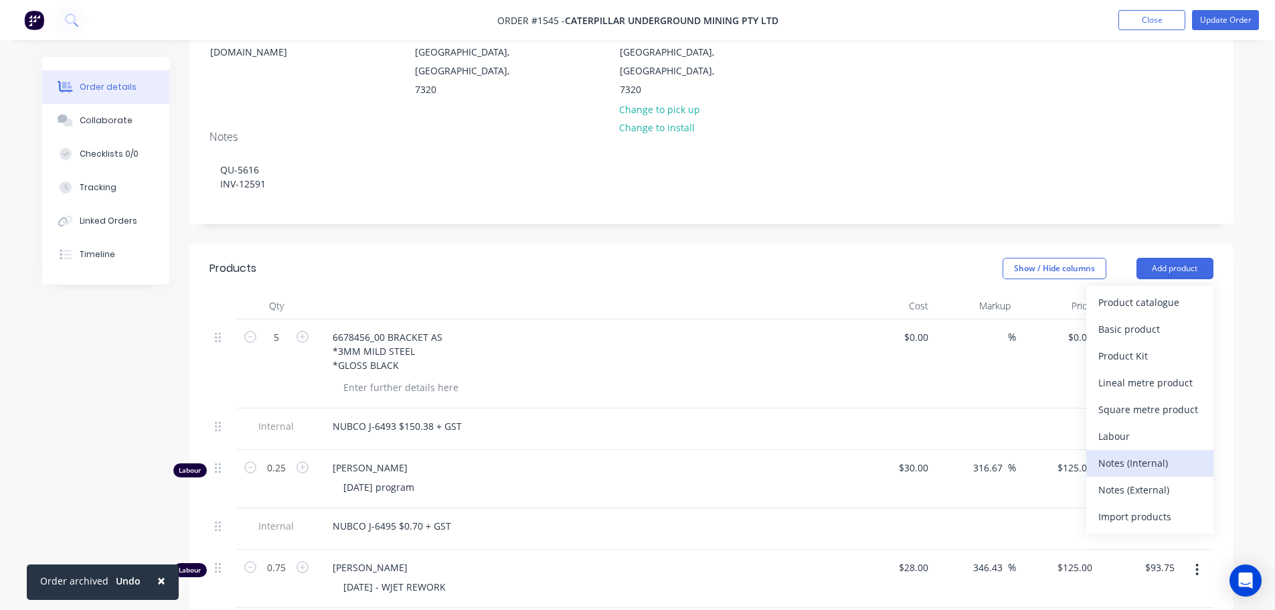
click at [1163, 453] on div "Notes (Internal)" at bounding box center [1149, 462] width 103 height 19
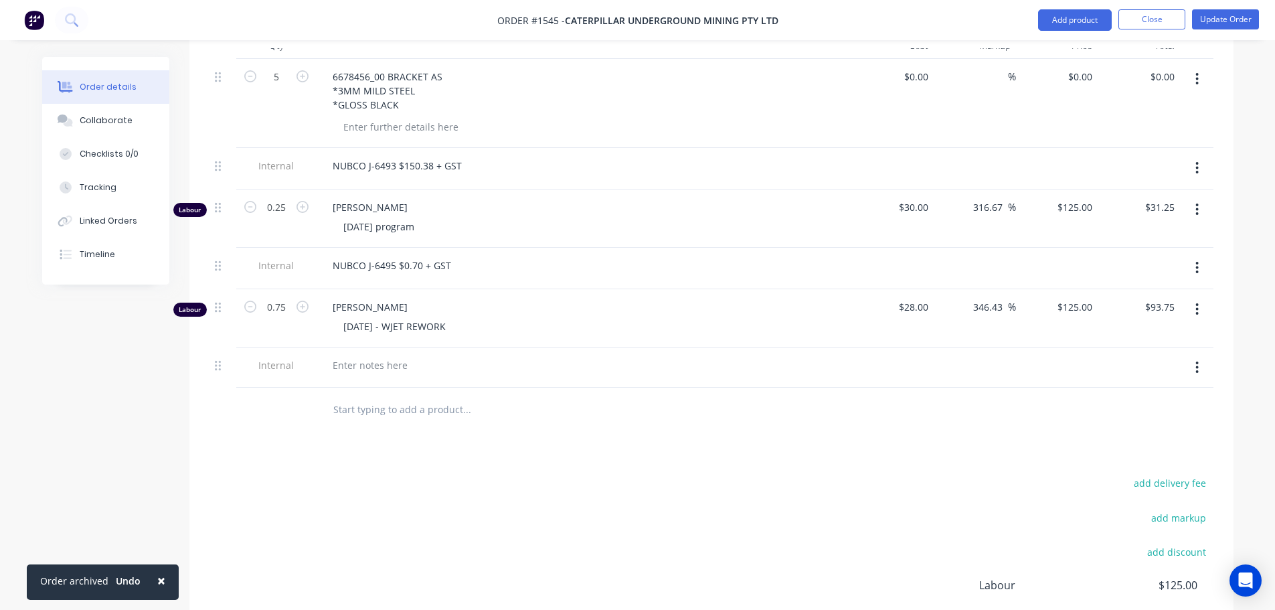
scroll to position [468, 0]
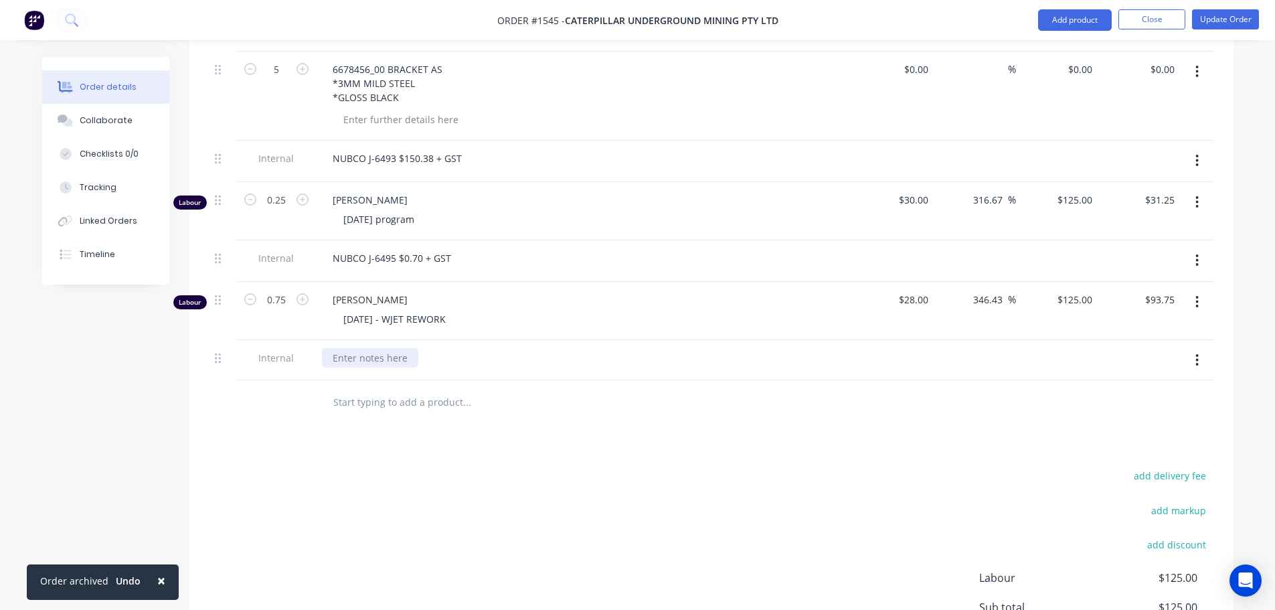
click at [375, 348] on div at bounding box center [370, 357] width 96 height 19
click at [543, 340] on div "BESSER J-6506" at bounding box center [583, 360] width 535 height 41
click at [1216, 20] on button "Update Order" at bounding box center [1225, 19] width 67 height 20
type input "$30.00"
type input "316.67"
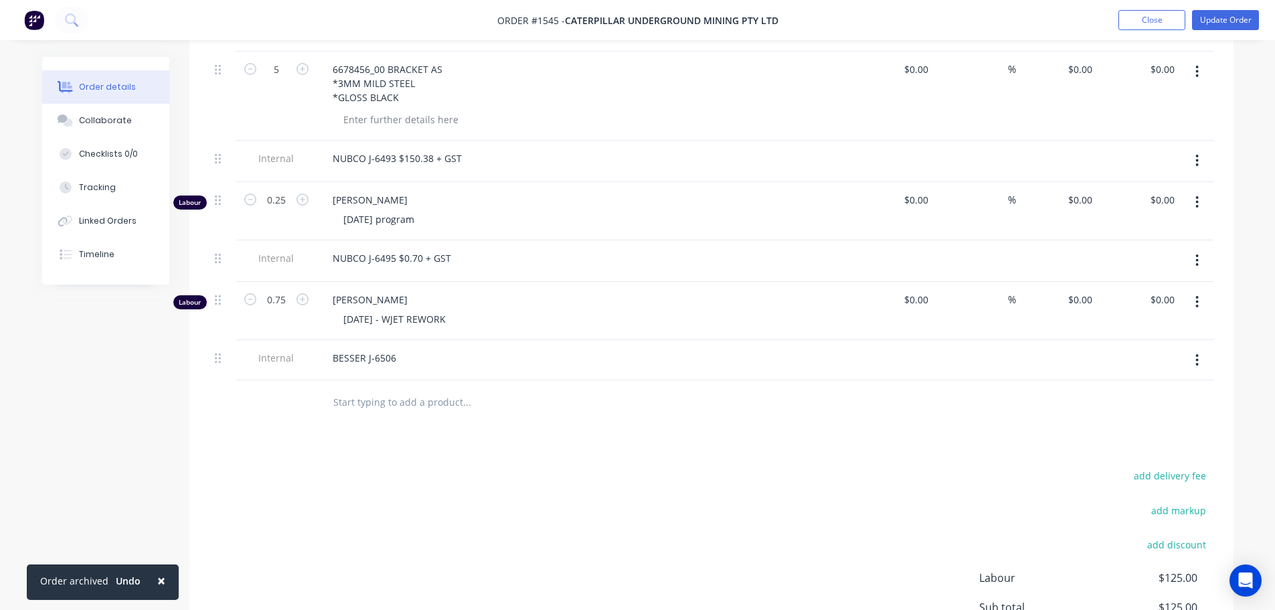
type input "$125.00"
type input "$31.25"
type input "$28.00"
type input "346.43"
type input "$125.00"
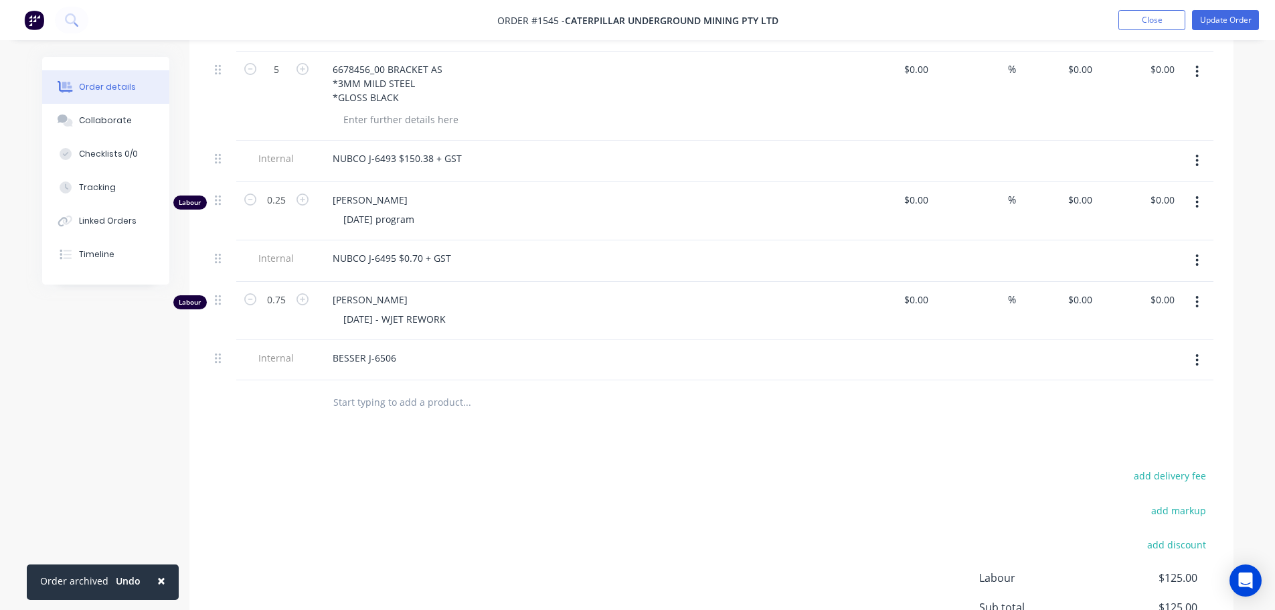
type input "$93.75"
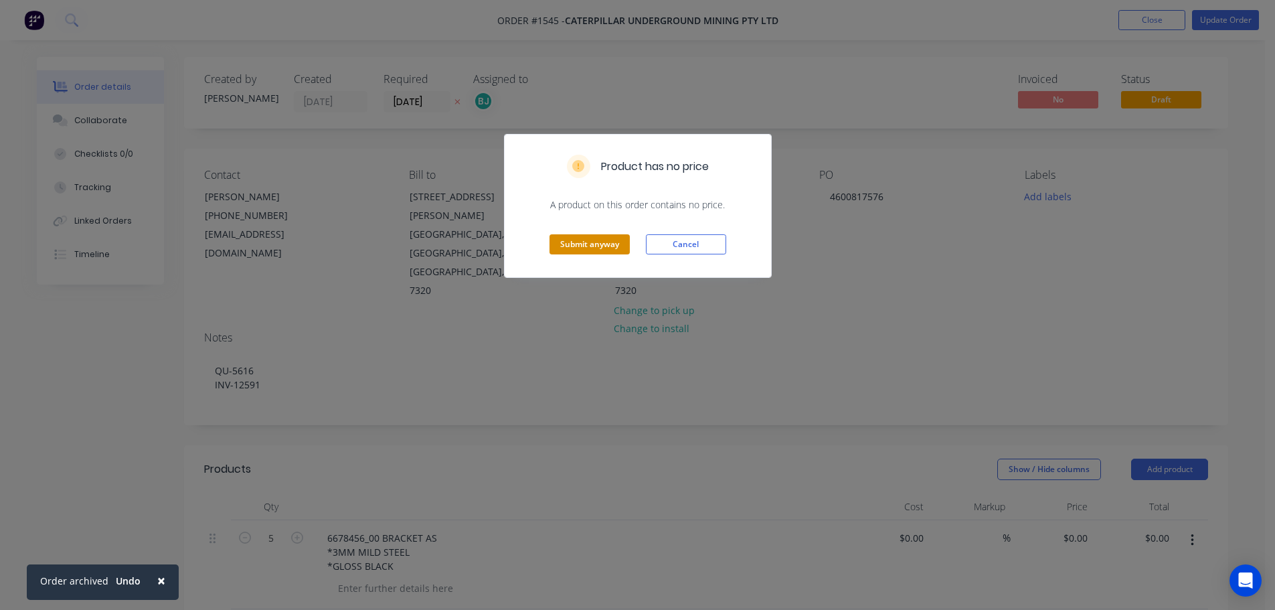
click at [602, 238] on button "Submit anyway" at bounding box center [589, 244] width 80 height 20
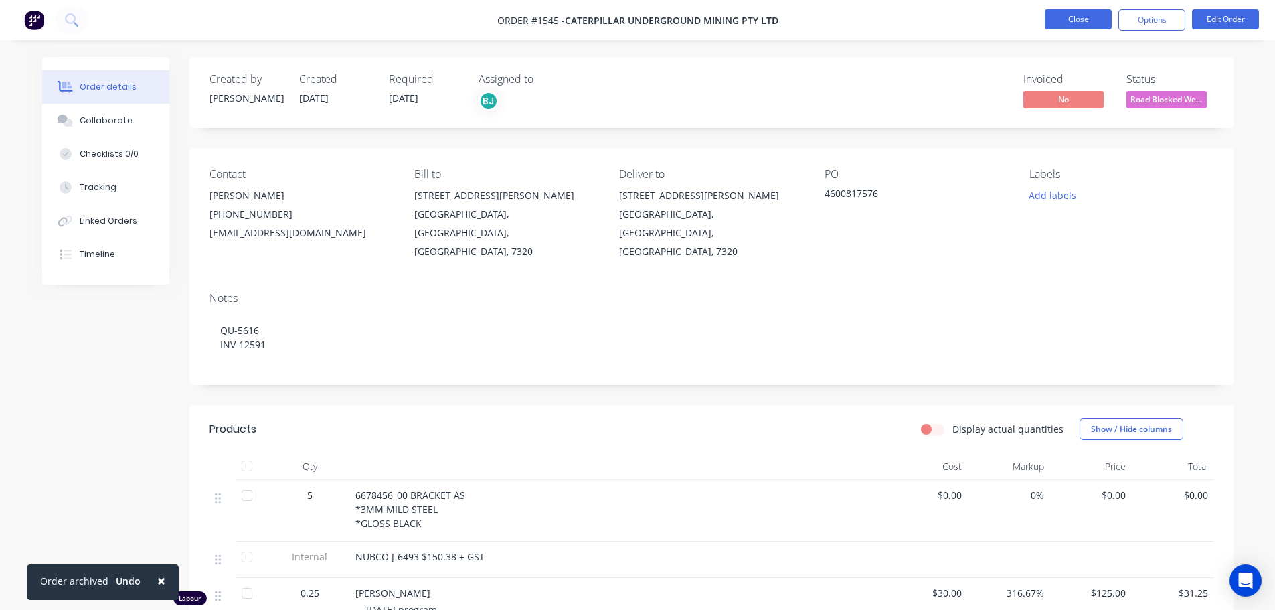
click at [1084, 20] on button "Close" at bounding box center [1077, 19] width 67 height 20
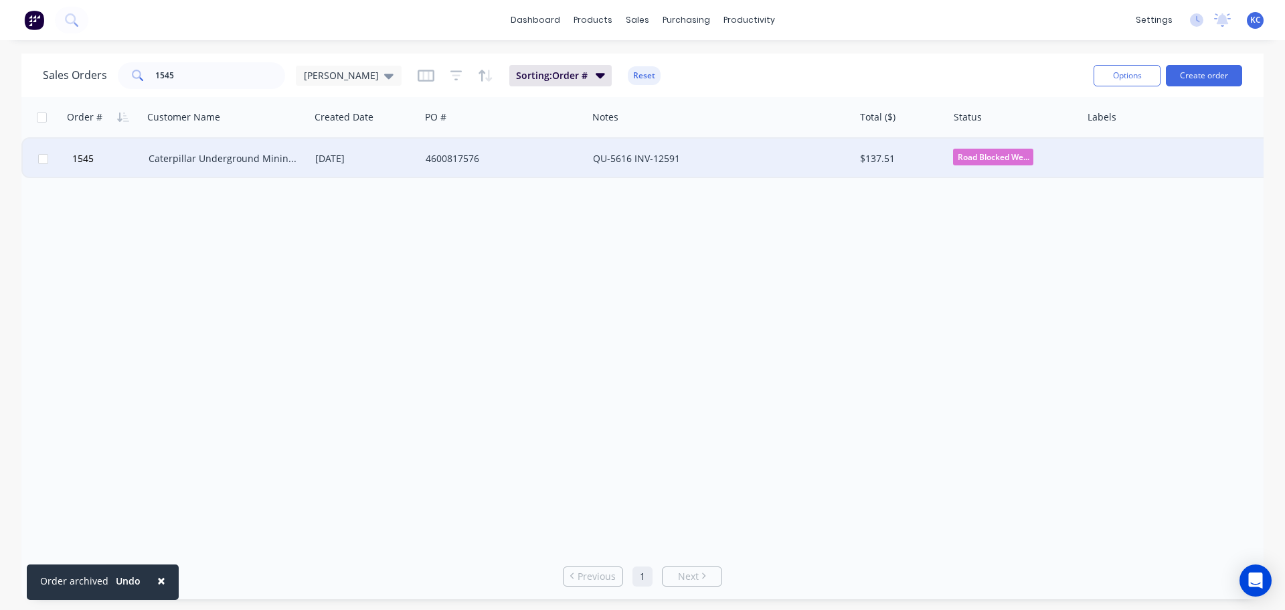
click at [244, 153] on div "Caterpillar Underground Mining Pty Ltd" at bounding box center [223, 158] width 149 height 13
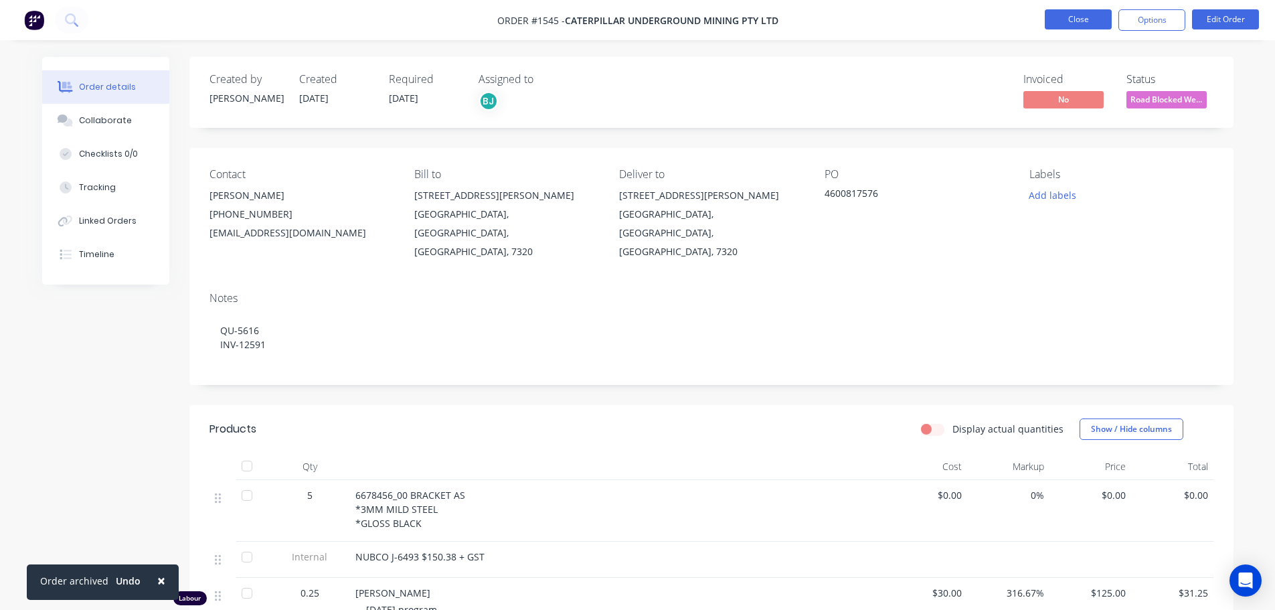
click at [1089, 25] on button "Close" at bounding box center [1077, 19] width 67 height 20
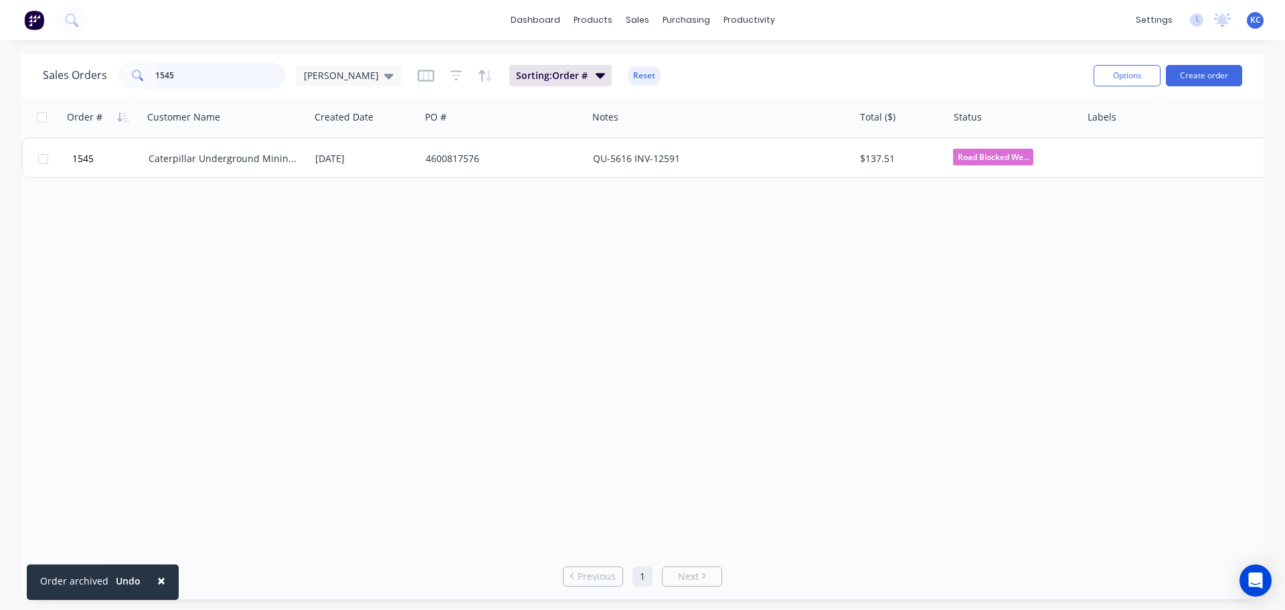
click at [252, 72] on input "1545" at bounding box center [220, 75] width 130 height 27
type input "1570"
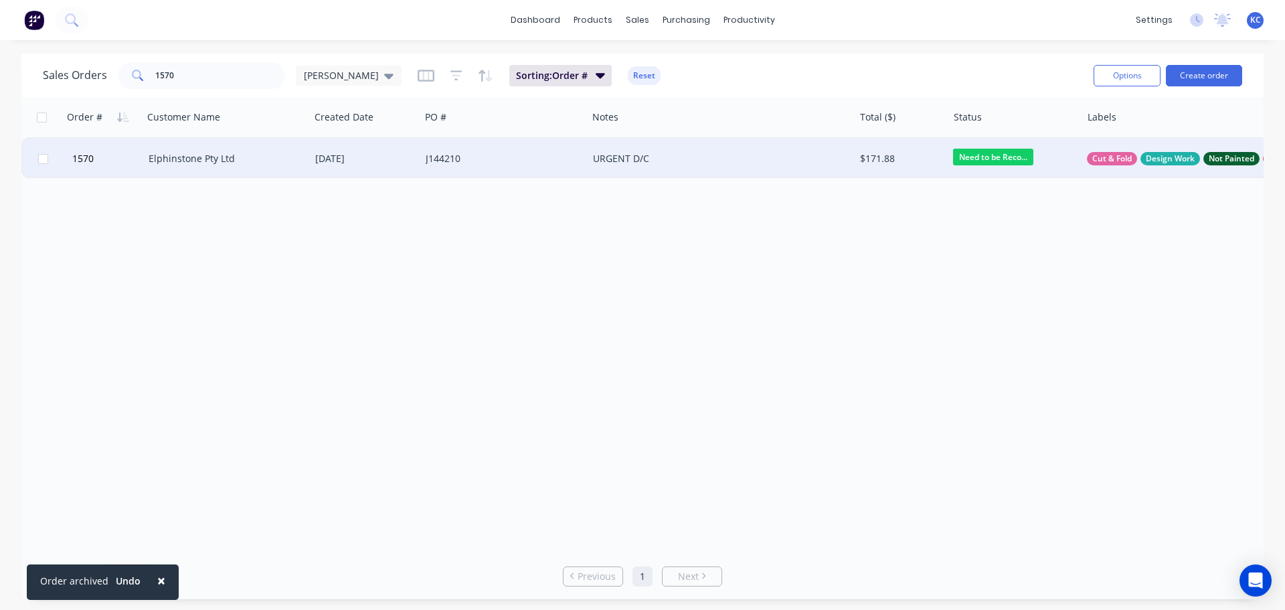
click at [323, 173] on div "[DATE]" at bounding box center [365, 159] width 110 height 40
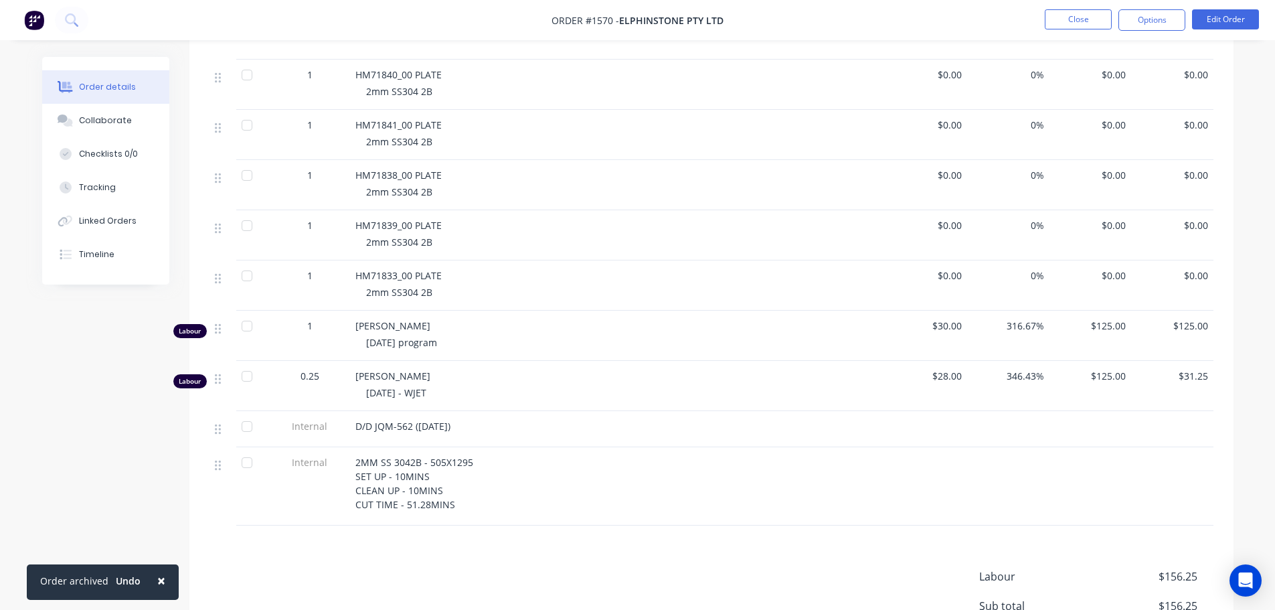
scroll to position [1137, 0]
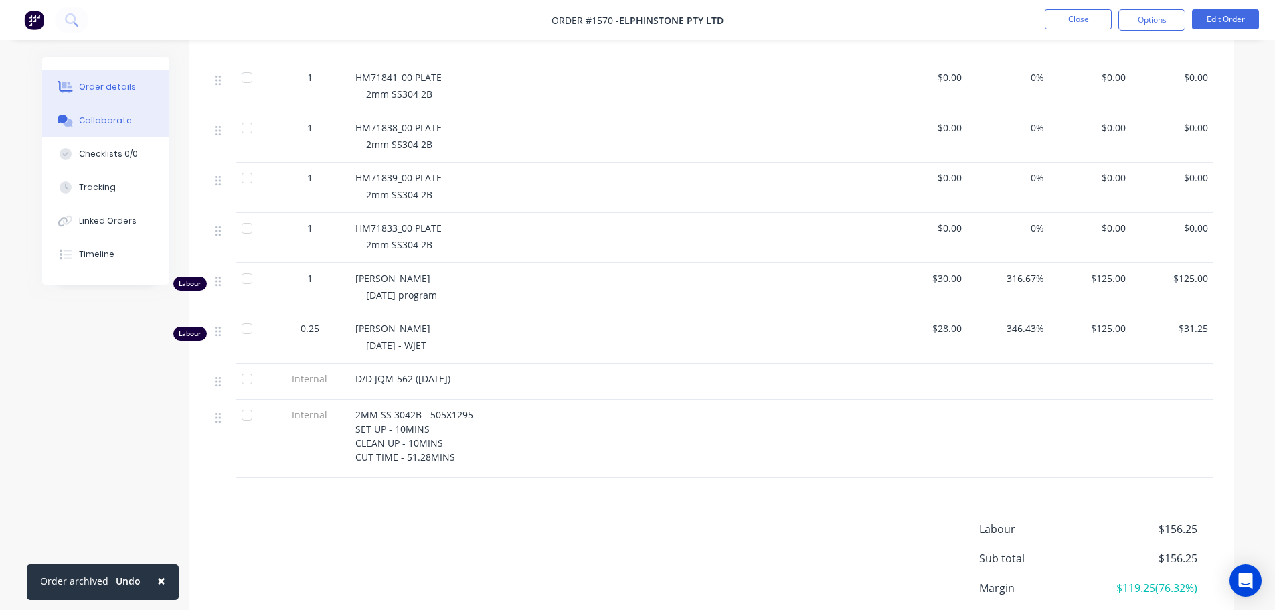
click at [117, 122] on div "Collaborate" at bounding box center [105, 120] width 53 height 12
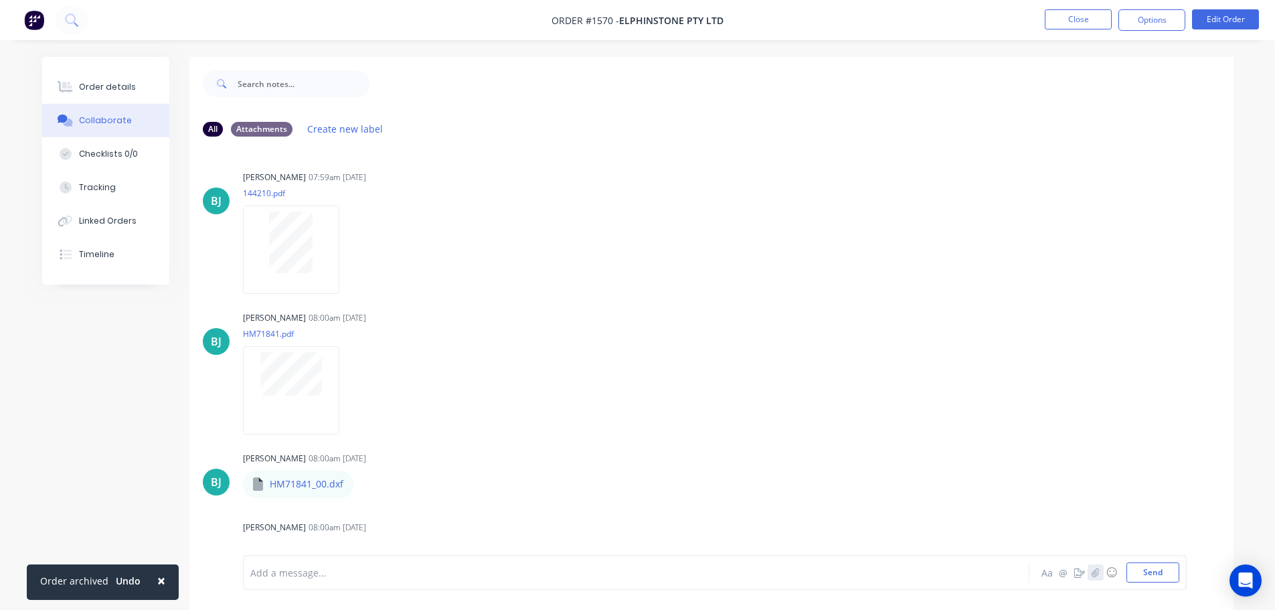
click at [1097, 571] on icon "button" at bounding box center [1095, 571] width 8 height 9
click at [1145, 572] on button "Send" at bounding box center [1152, 572] width 53 height 20
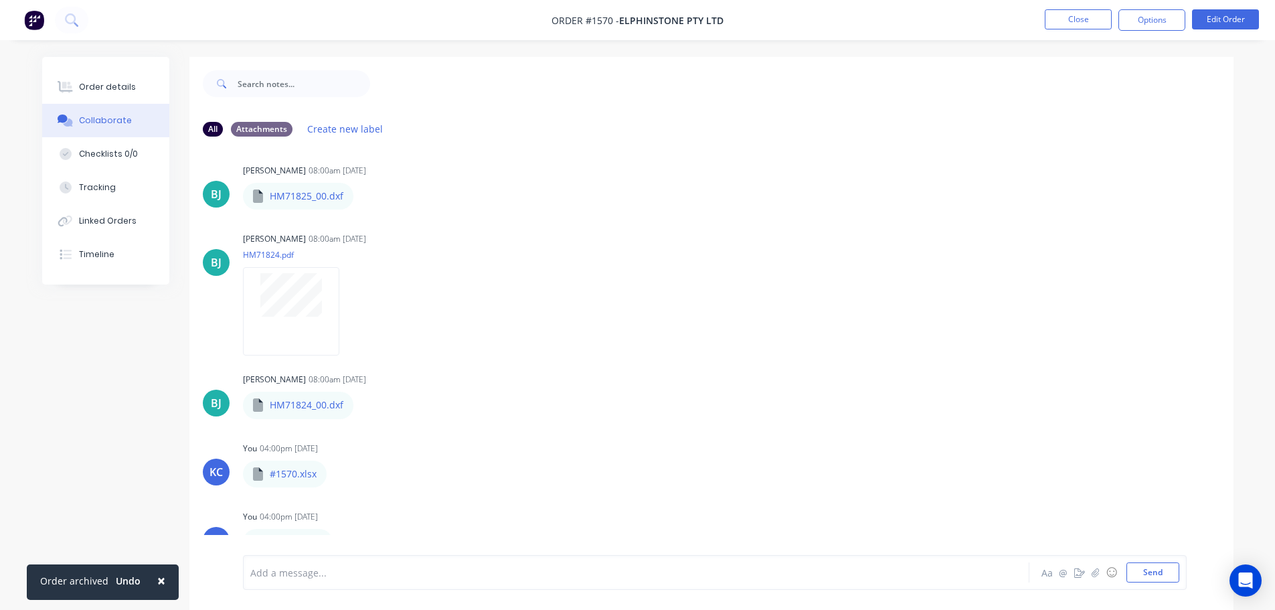
scroll to position [3633, 0]
click at [103, 74] on button "Order details" at bounding box center [105, 86] width 127 height 33
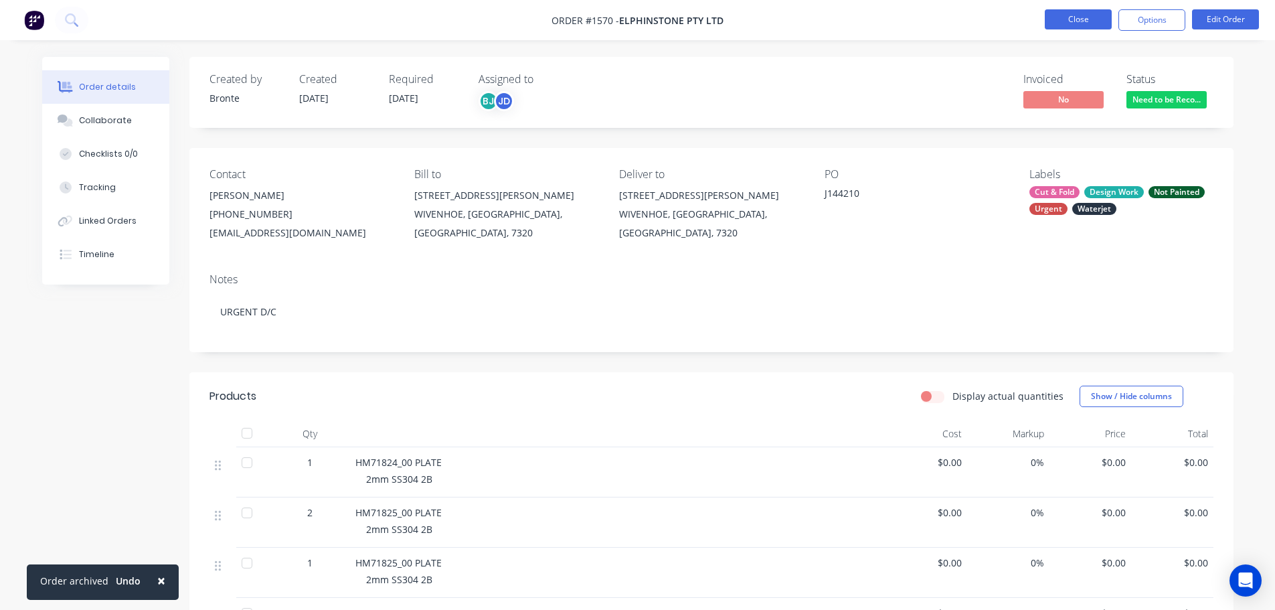
click at [1093, 10] on button "Close" at bounding box center [1077, 19] width 67 height 20
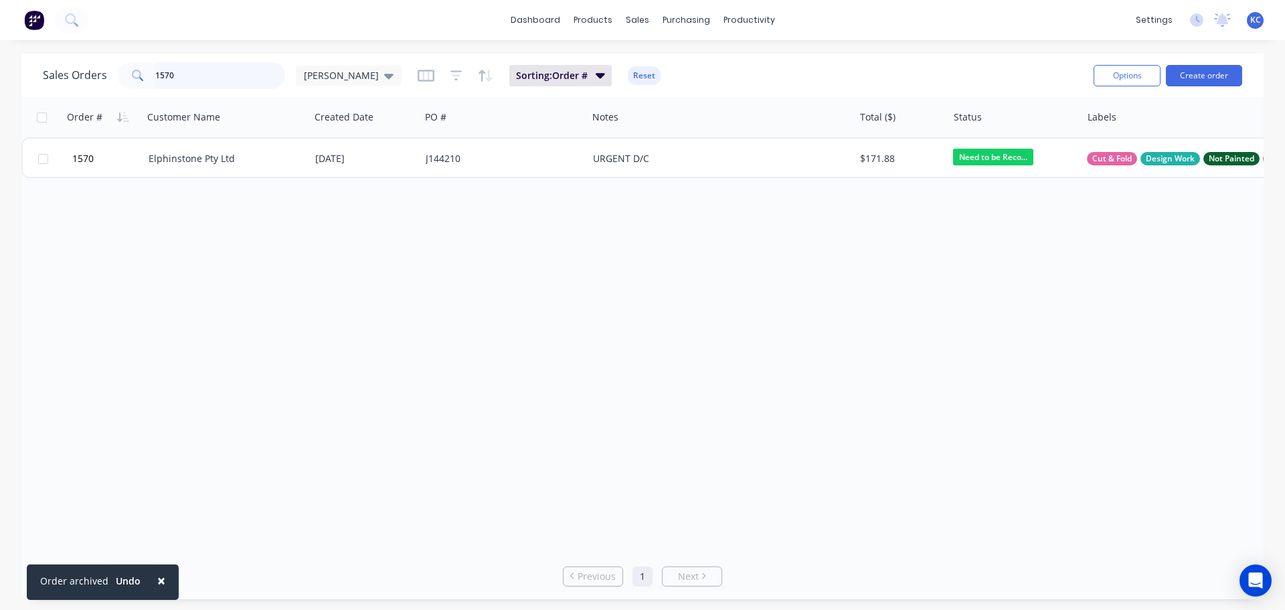
drag, startPoint x: 218, startPoint y: 76, endPoint x: 0, endPoint y: 88, distance: 218.5
click at [0, 82] on div "Sales Orders 1570 [PERSON_NAME] Sorting: Order # Reset Options Create order Ord…" at bounding box center [642, 326] width 1285 height 545
type input "1569"
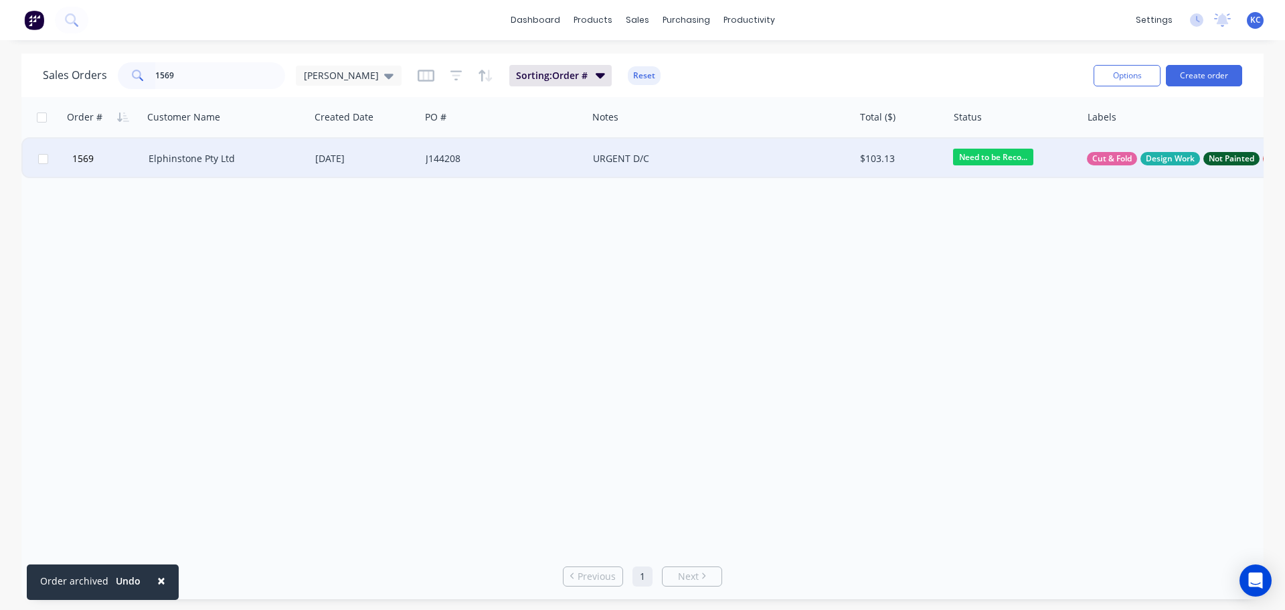
click at [208, 154] on div "Elphinstone Pty Ltd" at bounding box center [223, 158] width 149 height 13
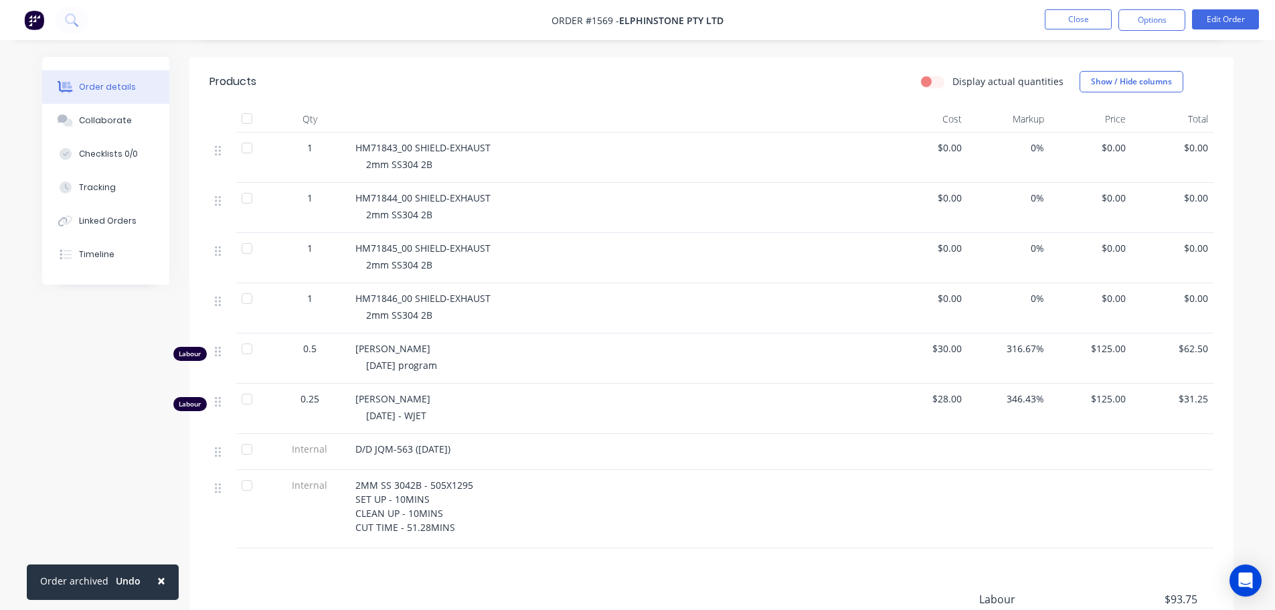
scroll to position [335, 0]
click at [116, 121] on div "Collaborate" at bounding box center [105, 120] width 53 height 12
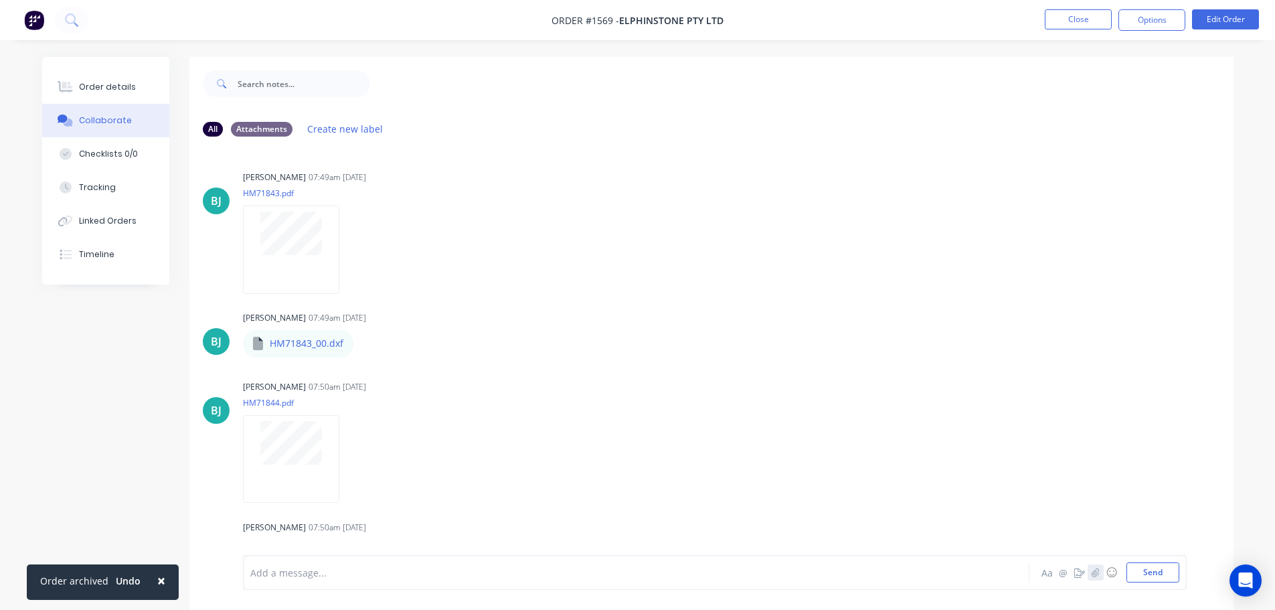
click at [1093, 571] on icon "button" at bounding box center [1095, 571] width 8 height 9
click at [1137, 568] on button "Send" at bounding box center [1152, 572] width 53 height 20
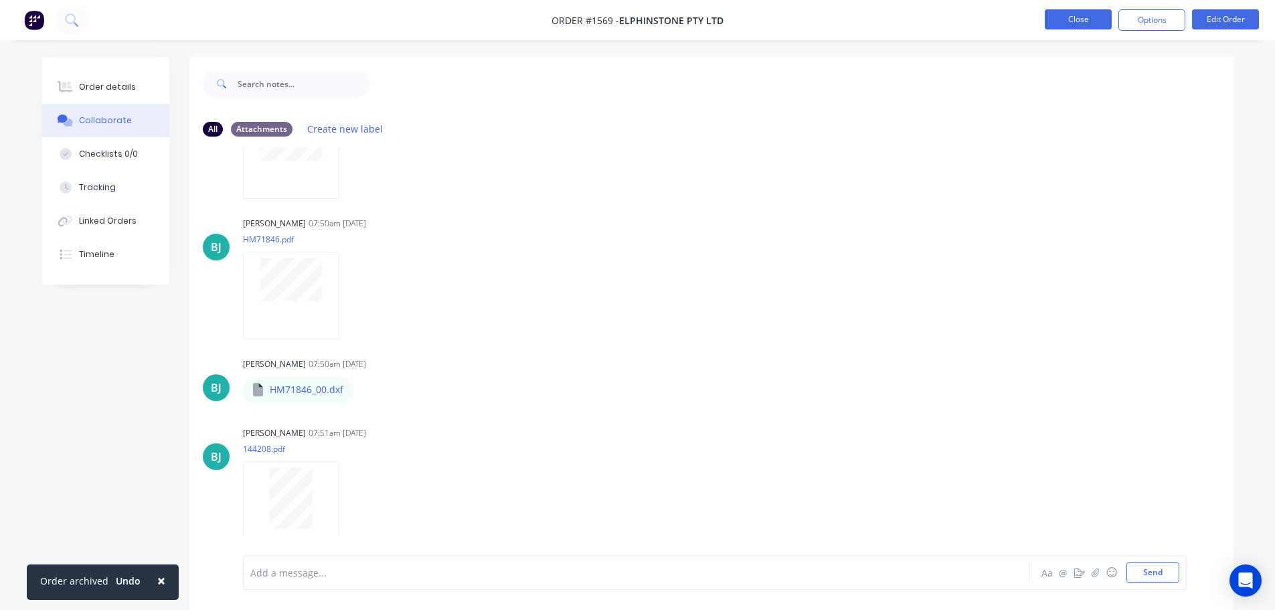
click at [1084, 22] on button "Close" at bounding box center [1077, 19] width 67 height 20
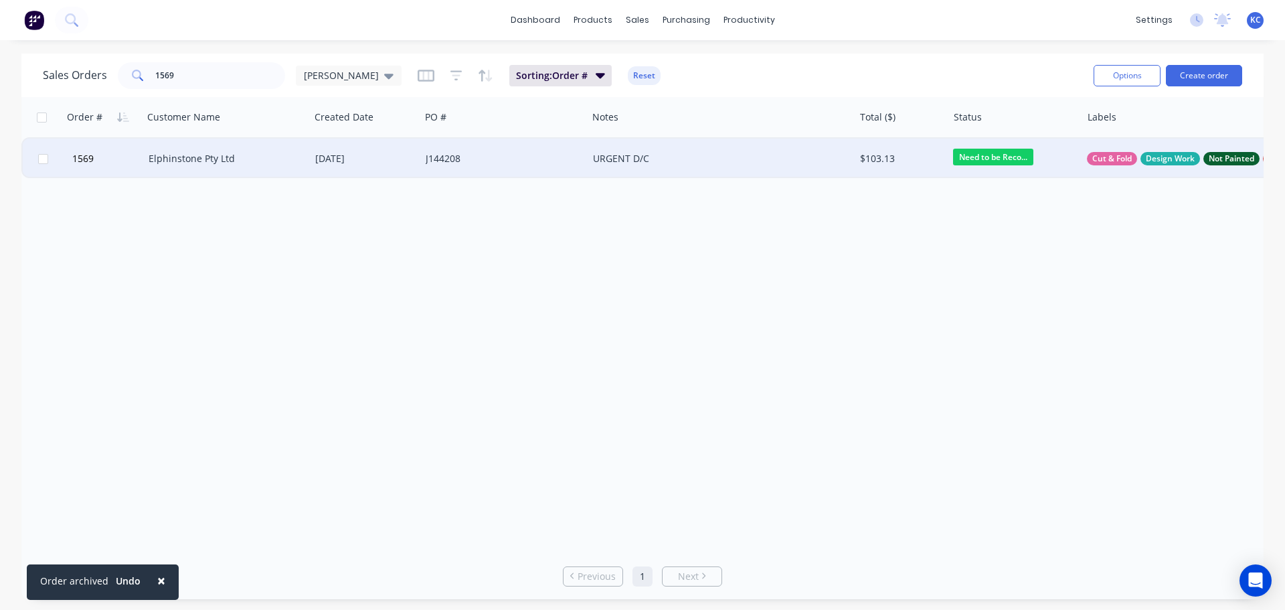
click at [237, 153] on div "Elphinstone Pty Ltd" at bounding box center [223, 158] width 149 height 13
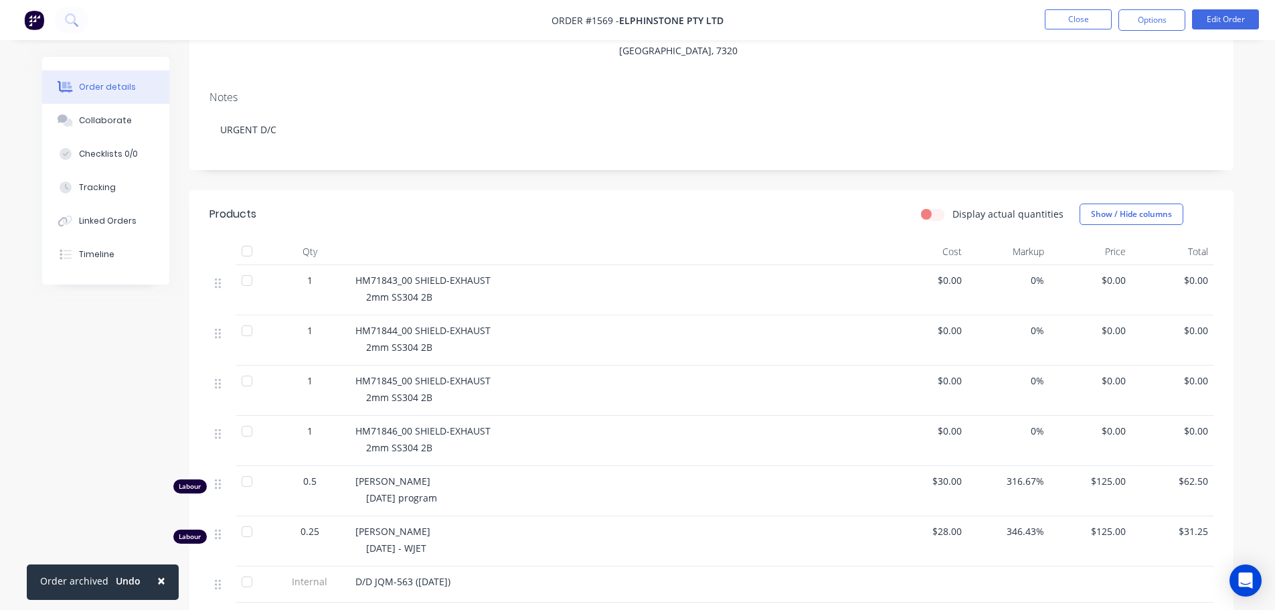
scroll to position [491, 0]
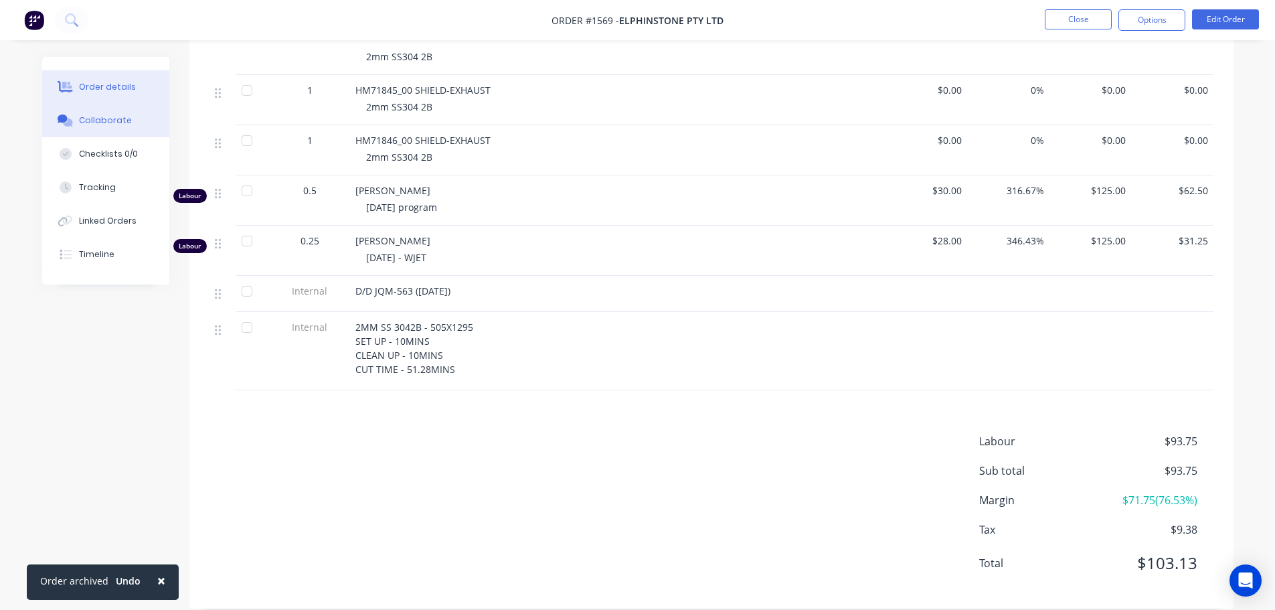
click at [104, 128] on button "Collaborate" at bounding box center [105, 120] width 127 height 33
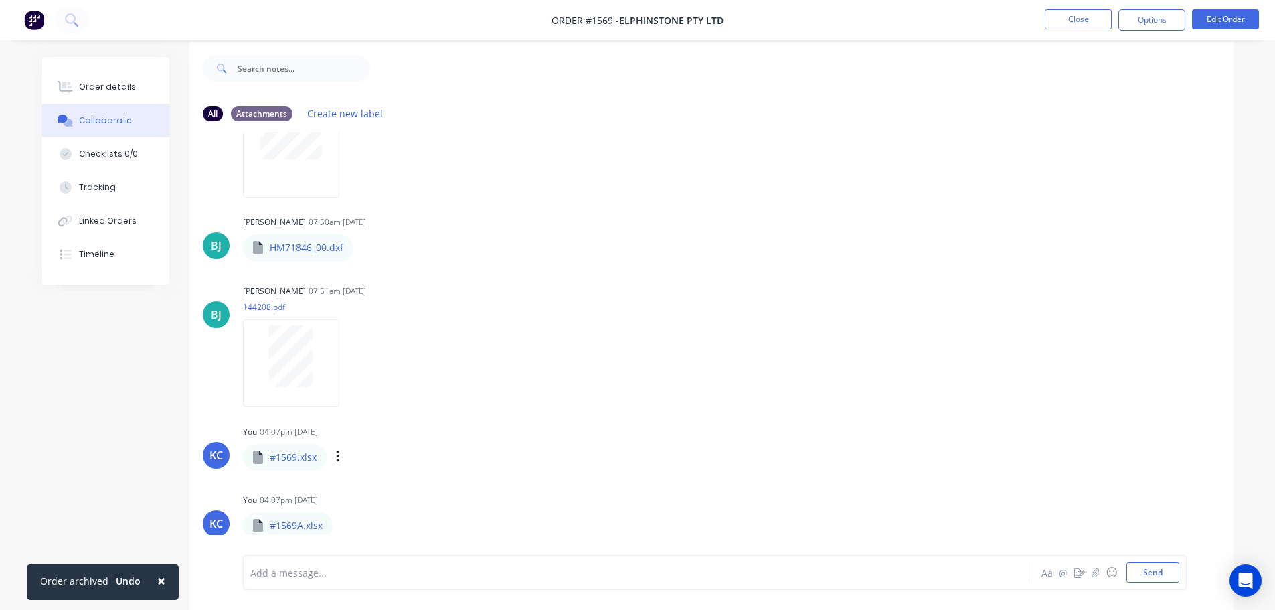
scroll to position [20, 0]
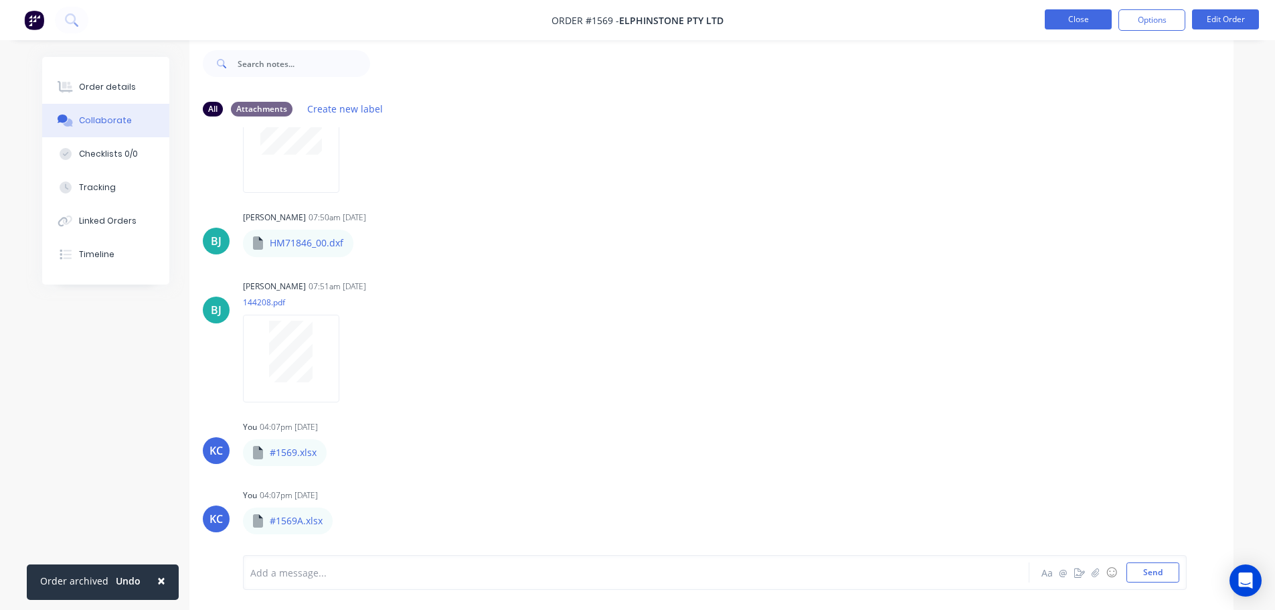
click at [1067, 19] on button "Close" at bounding box center [1077, 19] width 67 height 20
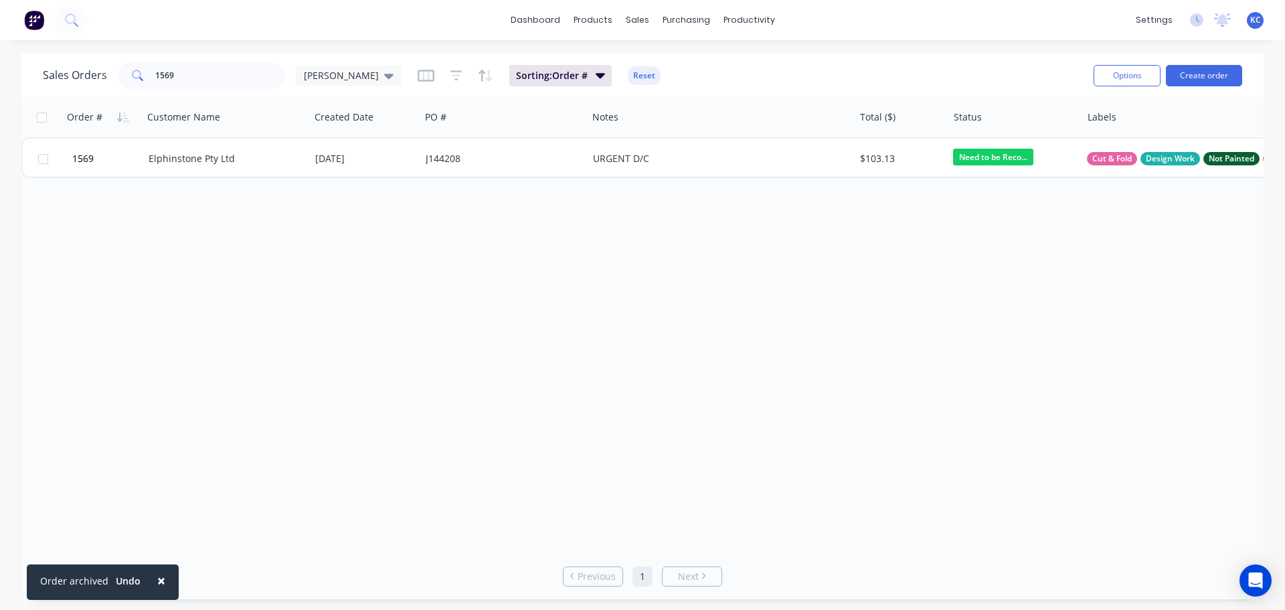
click at [1260, 21] on span "KC" at bounding box center [1255, 20] width 11 height 12
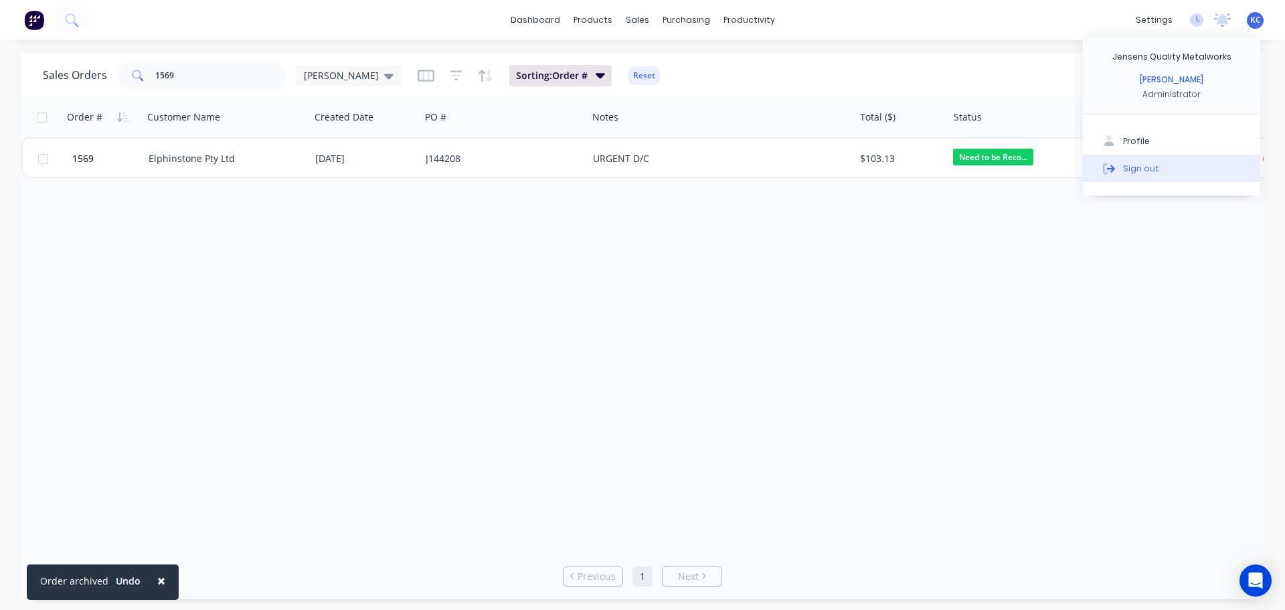
click at [1139, 169] on div "Sign out" at bounding box center [1141, 168] width 36 height 12
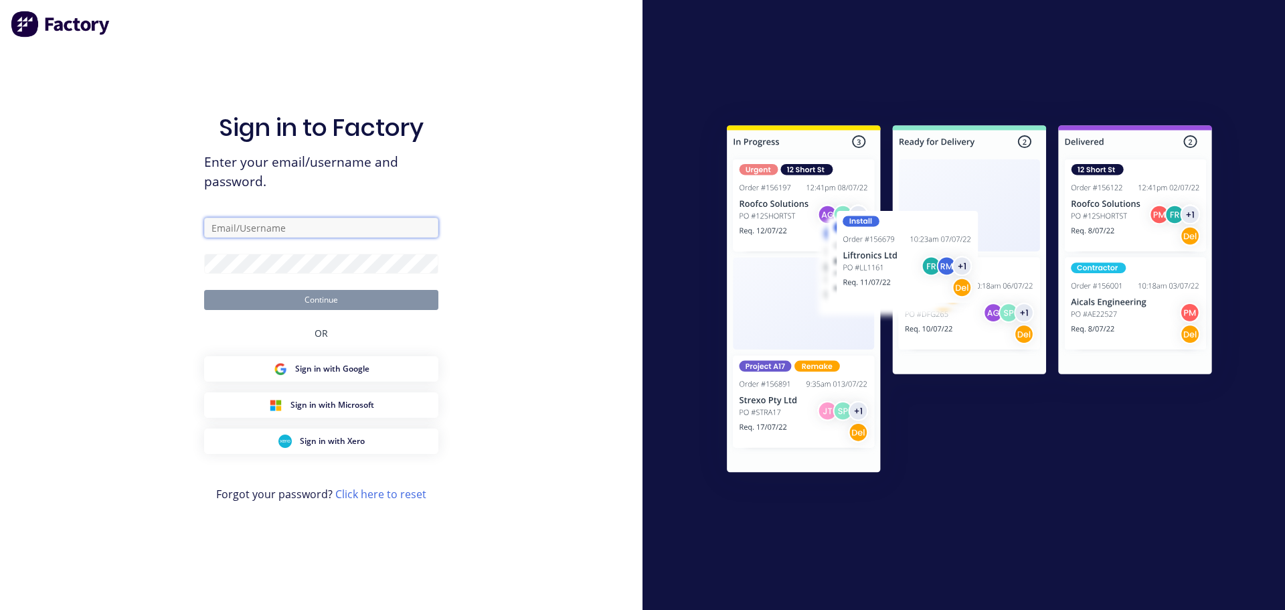
type input "[PERSON_NAME][EMAIL_ADDRESS][DOMAIN_NAME]"
